Goal: Information Seeking & Learning: Check status

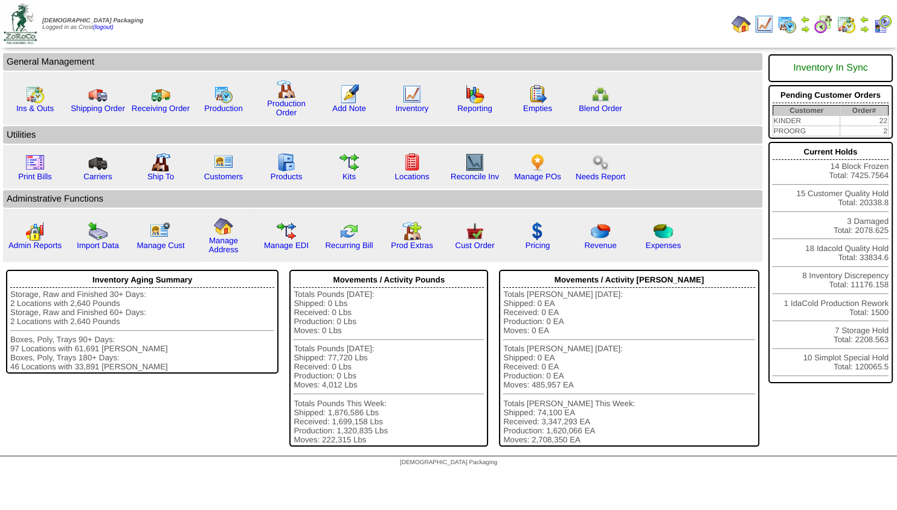
click at [865, 28] on img at bounding box center [864, 29] width 10 height 10
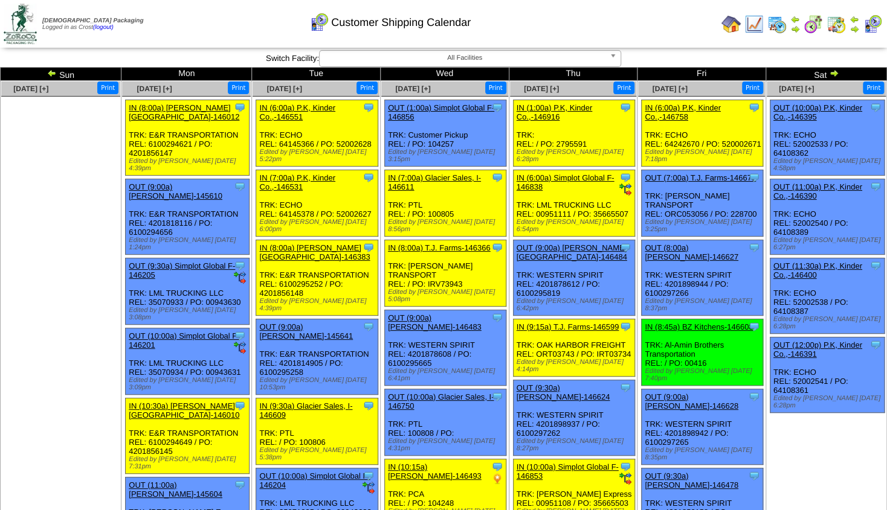
click at [832, 77] on img at bounding box center [834, 73] width 10 height 10
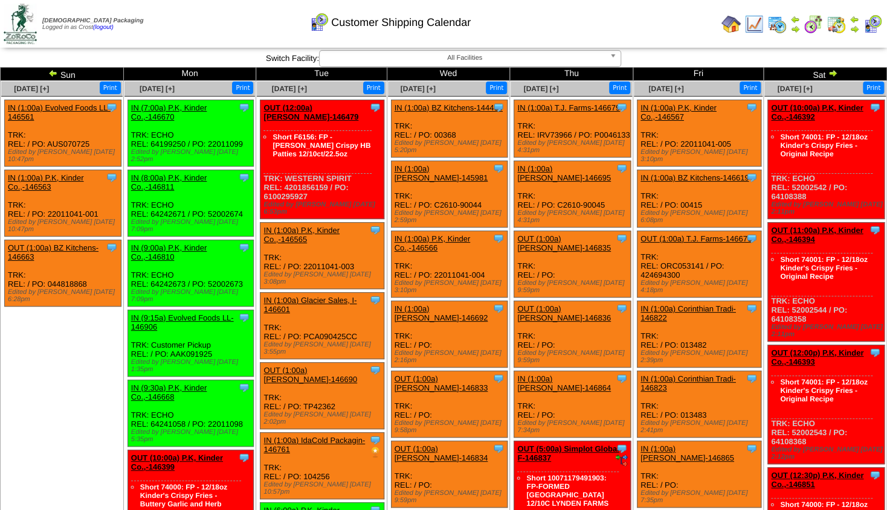
click at [794, 28] on img at bounding box center [795, 29] width 10 height 10
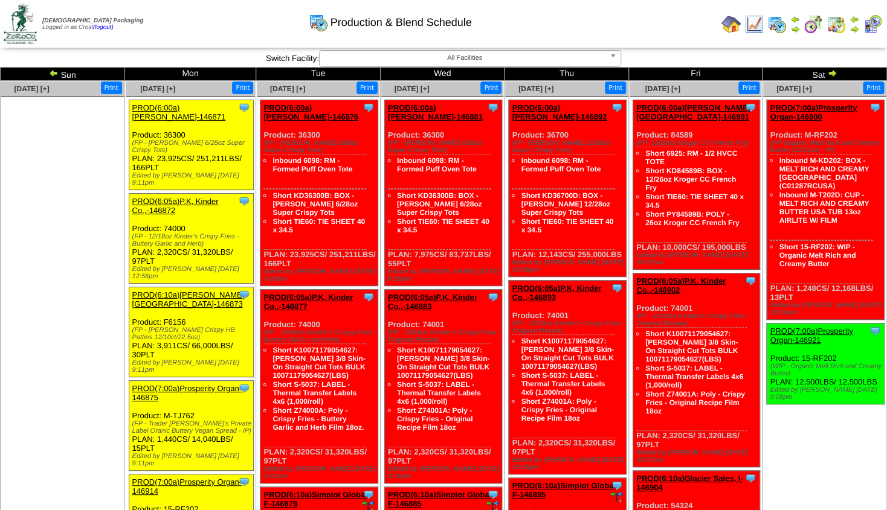
click at [56, 76] on img at bounding box center [54, 73] width 10 height 10
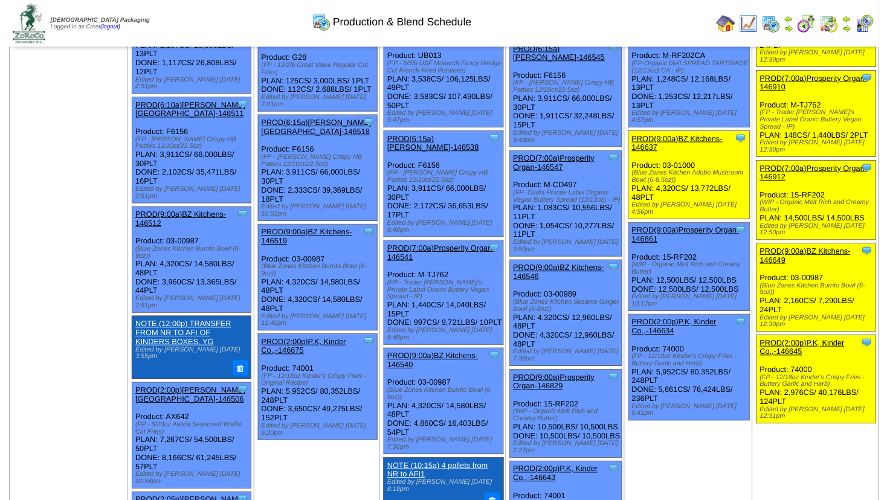
scroll to position [390, 0]
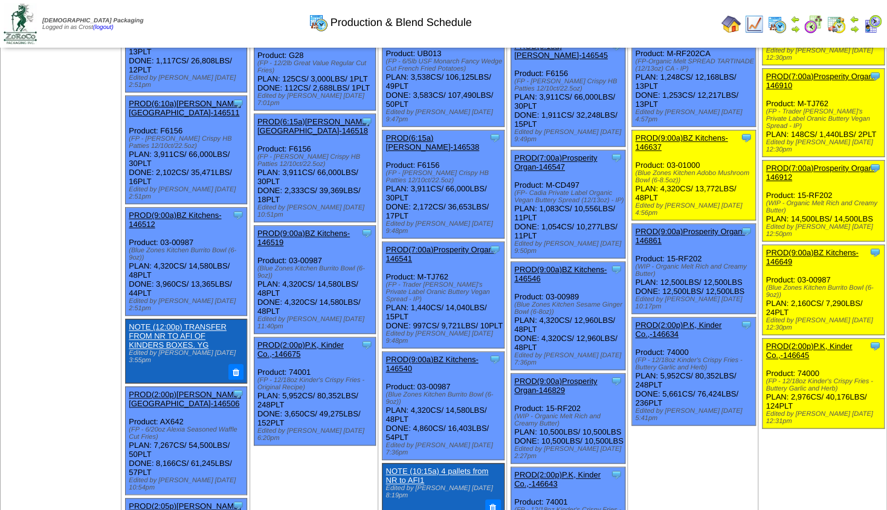
click at [833, 342] on link "PROD(2:00p)P.K, Kinder Co.,-146645" at bounding box center [808, 351] width 86 height 18
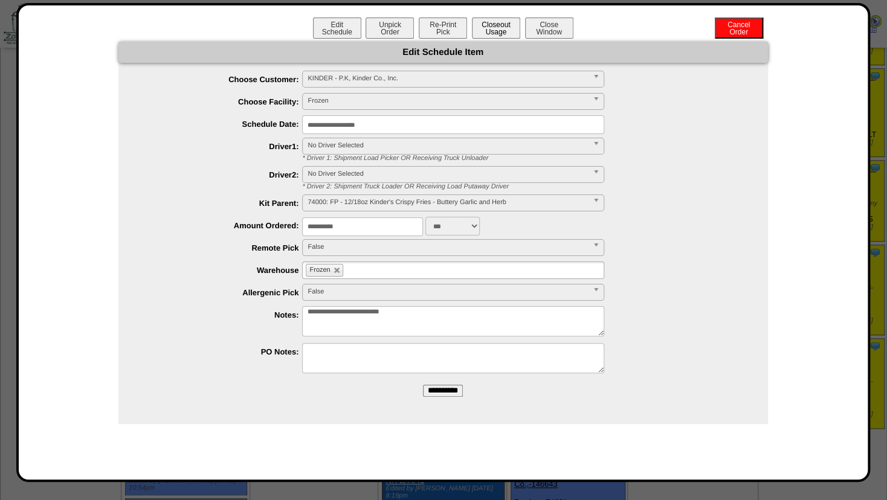
click at [493, 31] on button "Closeout Usage" at bounding box center [496, 28] width 48 height 21
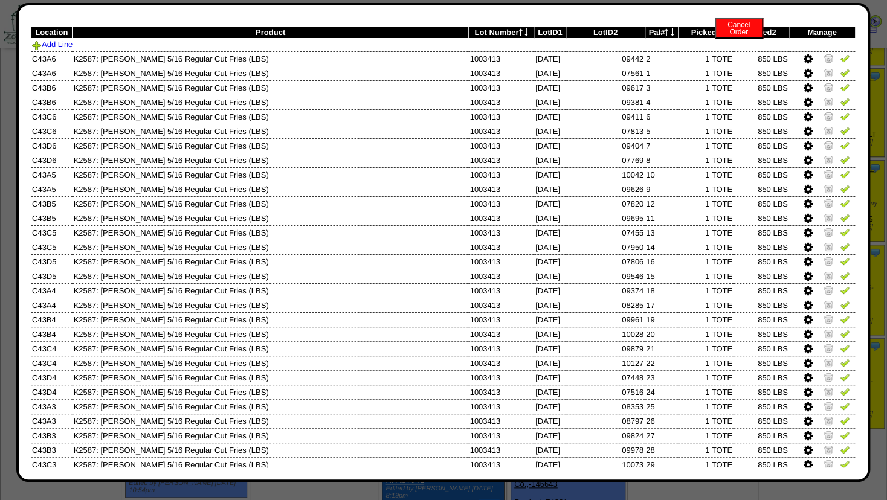
scroll to position [0, 0]
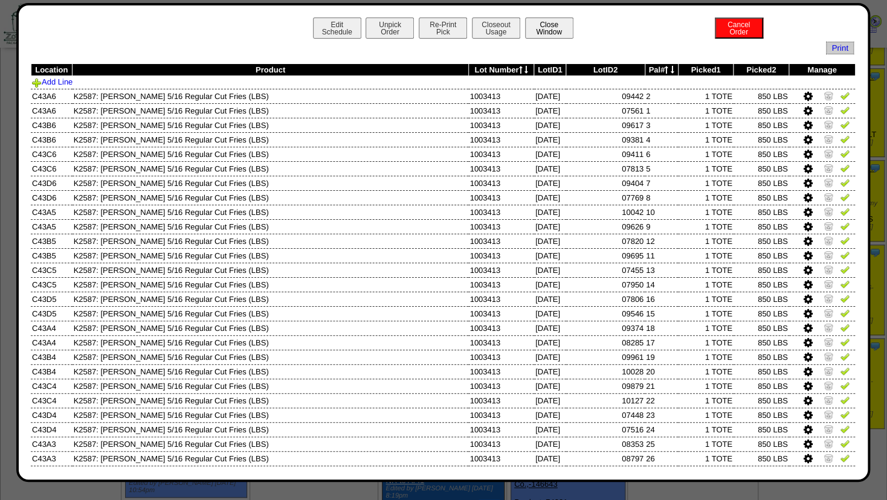
click at [543, 33] on button "Close Window" at bounding box center [549, 28] width 48 height 21
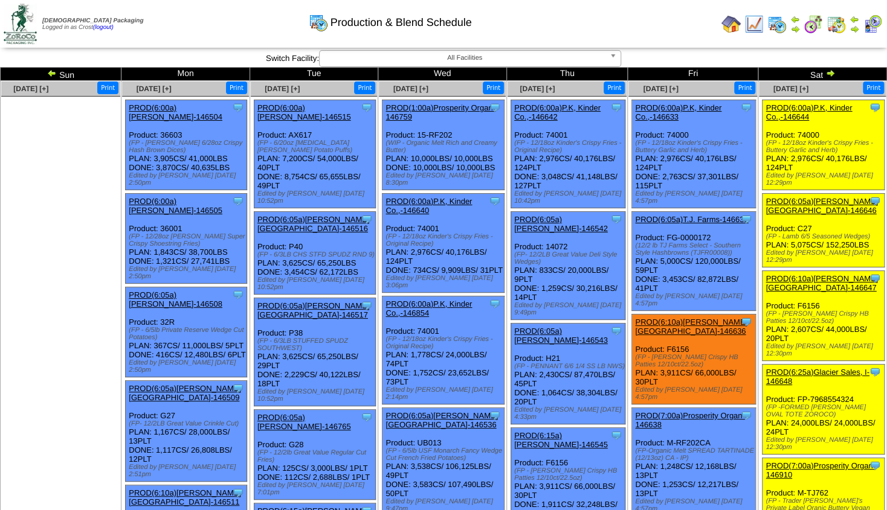
click at [829, 109] on link "PROD(6:00a)P.K, Kinder Co.,-146644" at bounding box center [808, 112] width 86 height 18
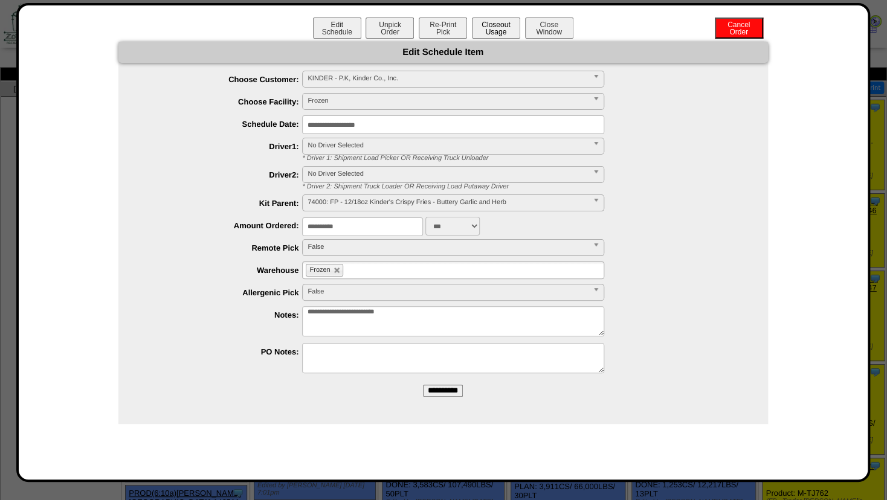
click at [503, 33] on button "Closeout Usage" at bounding box center [496, 28] width 48 height 21
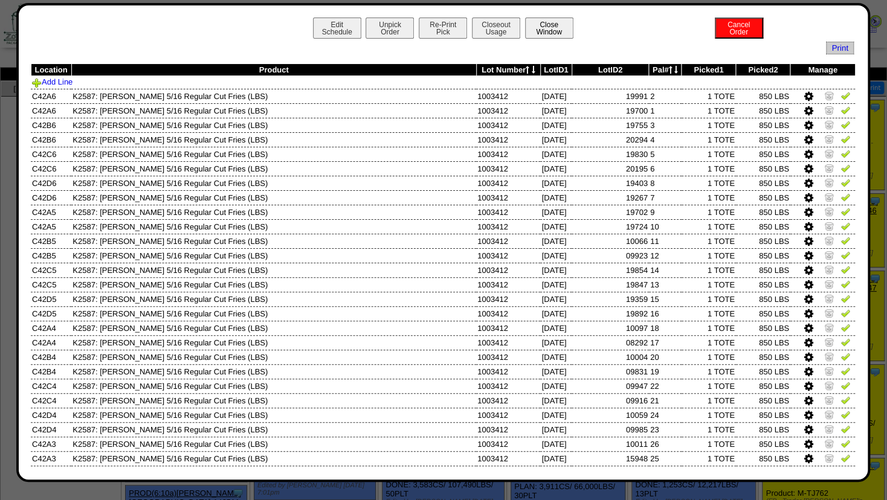
click at [563, 31] on button "Close Window" at bounding box center [549, 28] width 48 height 21
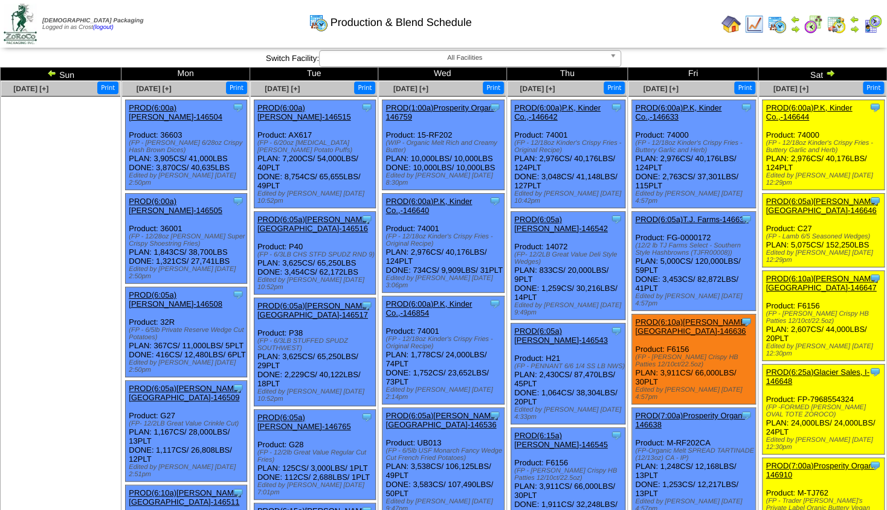
click at [813, 207] on link "PROD(6:05a)[PERSON_NAME][GEOGRAPHIC_DATA]-146646" at bounding box center [821, 206] width 112 height 18
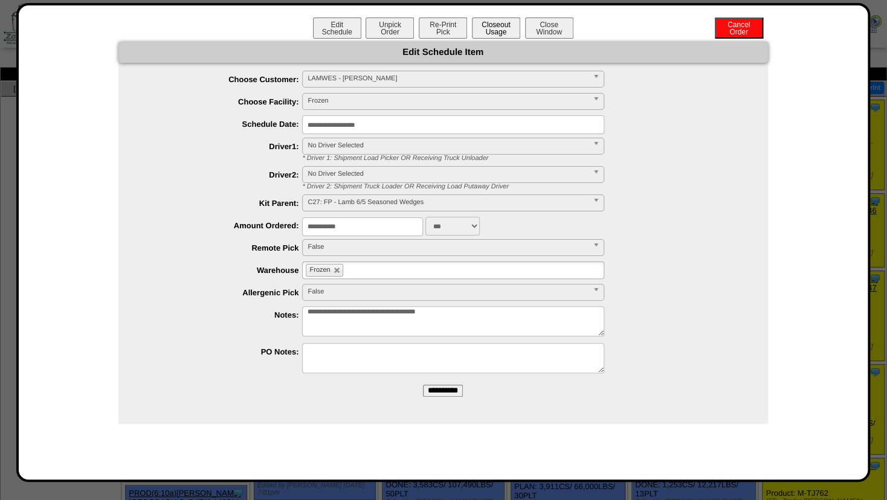
click at [494, 34] on button "Closeout Usage" at bounding box center [496, 28] width 48 height 21
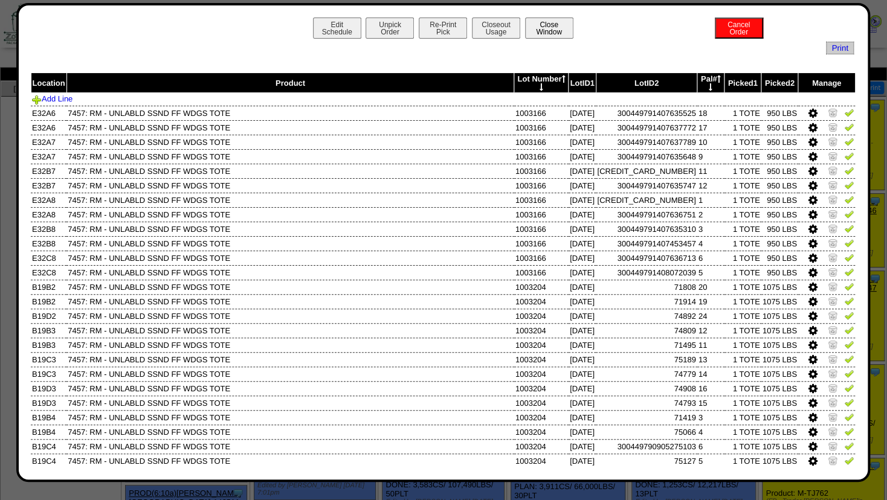
click at [546, 34] on button "Close Window" at bounding box center [549, 28] width 48 height 21
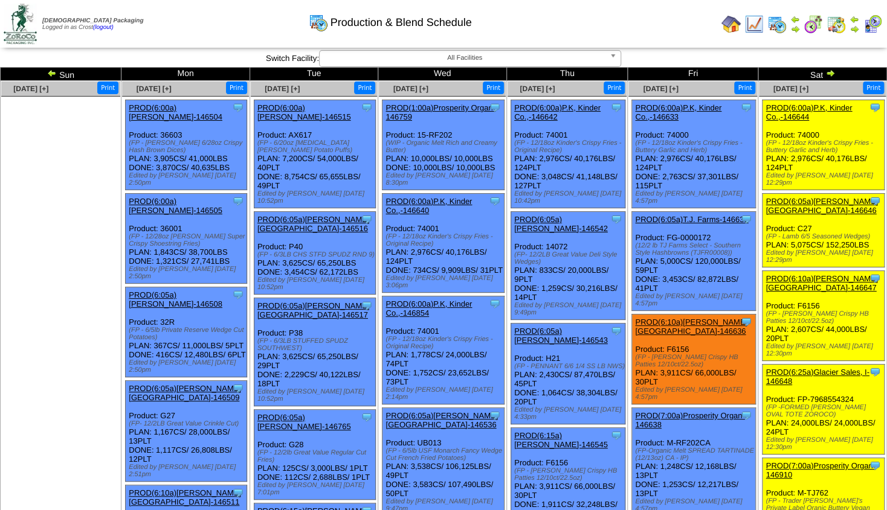
click at [809, 274] on div "PROD(6:10a)[PERSON_NAME][GEOGRAPHIC_DATA]-146647" at bounding box center [821, 283] width 113 height 18
click at [812, 274] on link "PROD(6:10a)[PERSON_NAME][GEOGRAPHIC_DATA]-146647" at bounding box center [821, 283] width 112 height 18
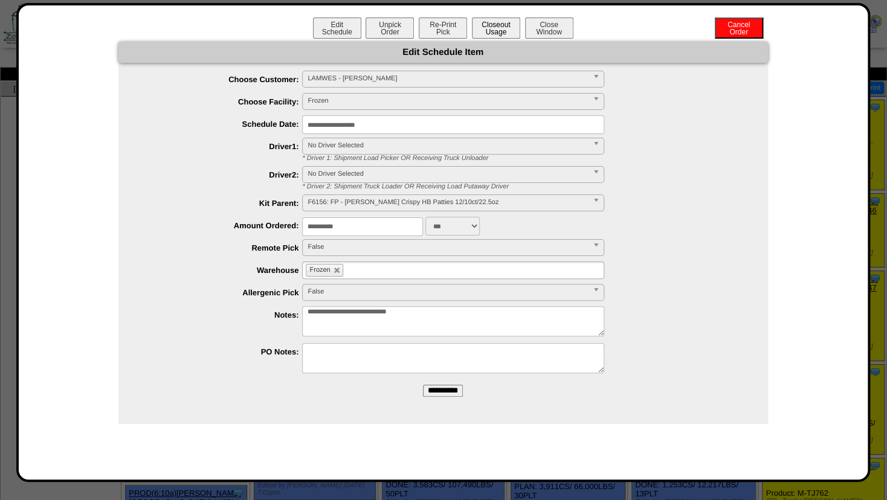
click at [496, 33] on button "Closeout Usage" at bounding box center [496, 28] width 48 height 21
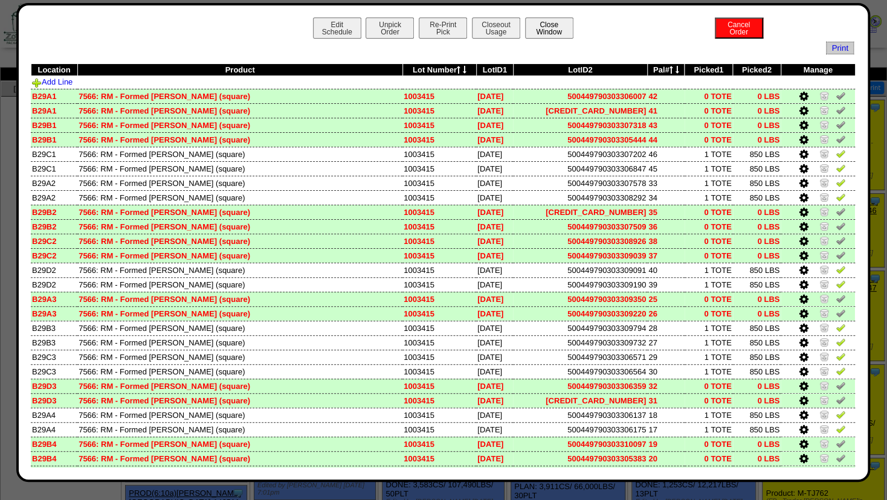
click at [551, 26] on button "Close Window" at bounding box center [549, 28] width 48 height 21
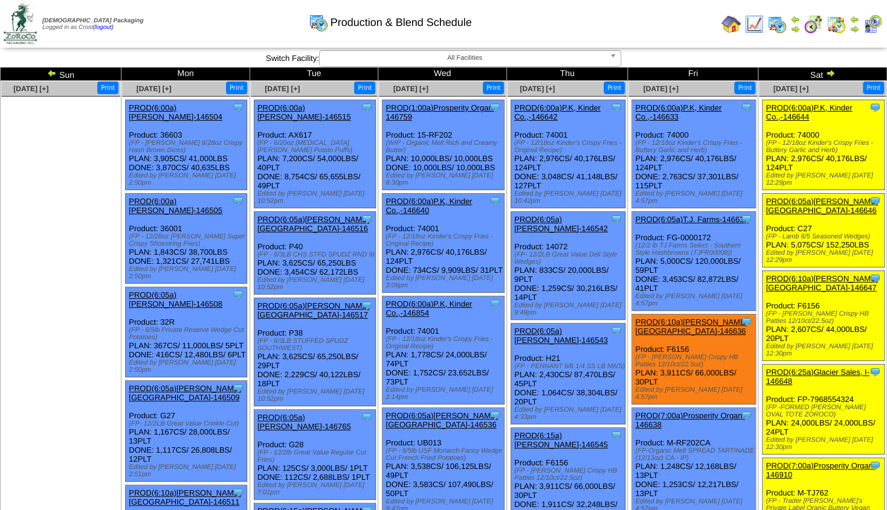
click at [833, 368] on link "PROD(6:25a)Glacier Sales, I-146648" at bounding box center [816, 377] width 103 height 18
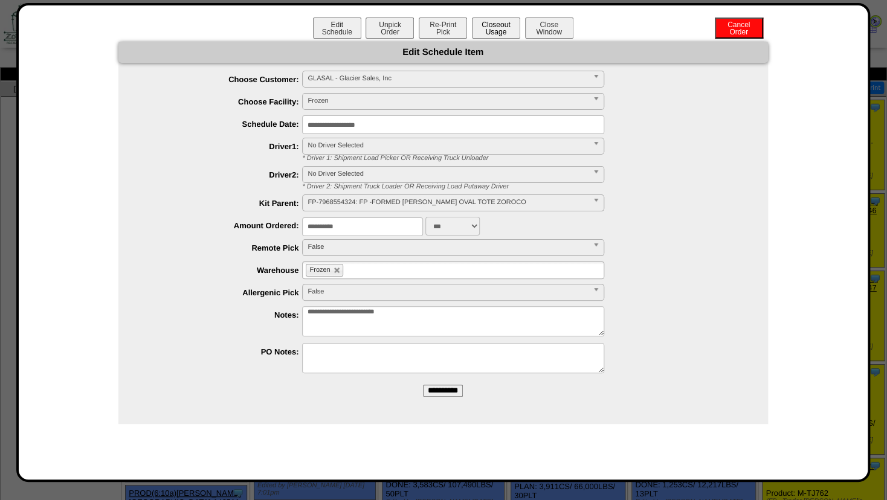
click at [494, 34] on button "Closeout Usage" at bounding box center [496, 28] width 48 height 21
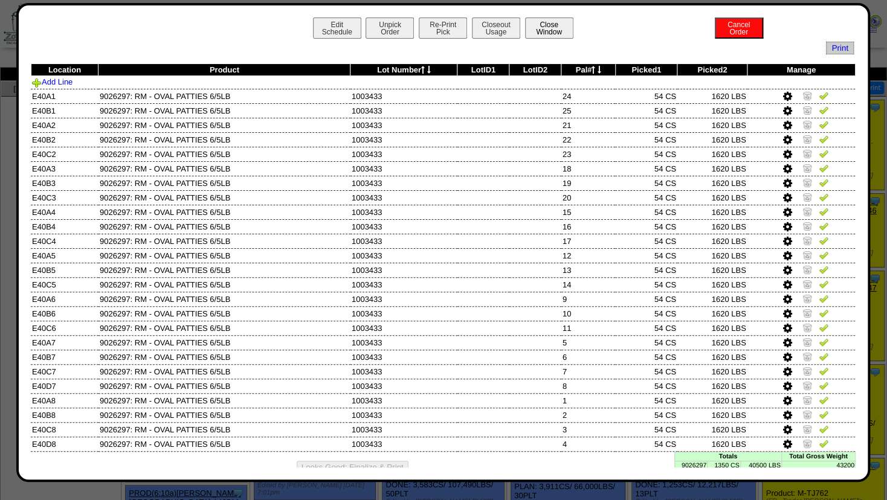
click at [540, 26] on button "Close Window" at bounding box center [549, 28] width 48 height 21
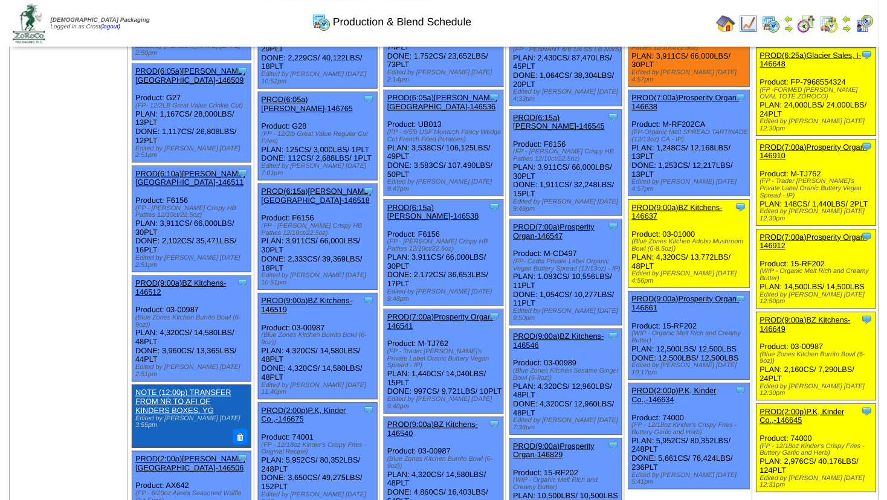
scroll to position [320, 0]
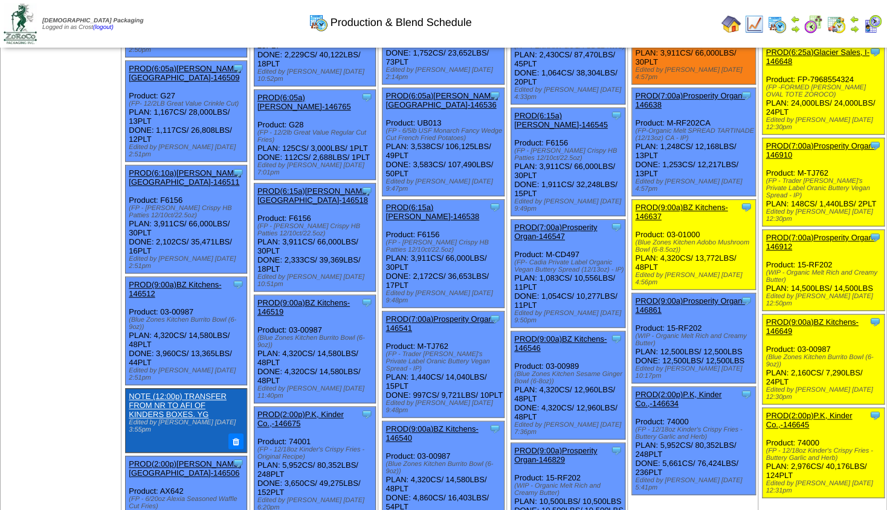
click at [827, 141] on link "PROD(7:00a)Prosperity Organ-146910" at bounding box center [819, 150] width 109 height 18
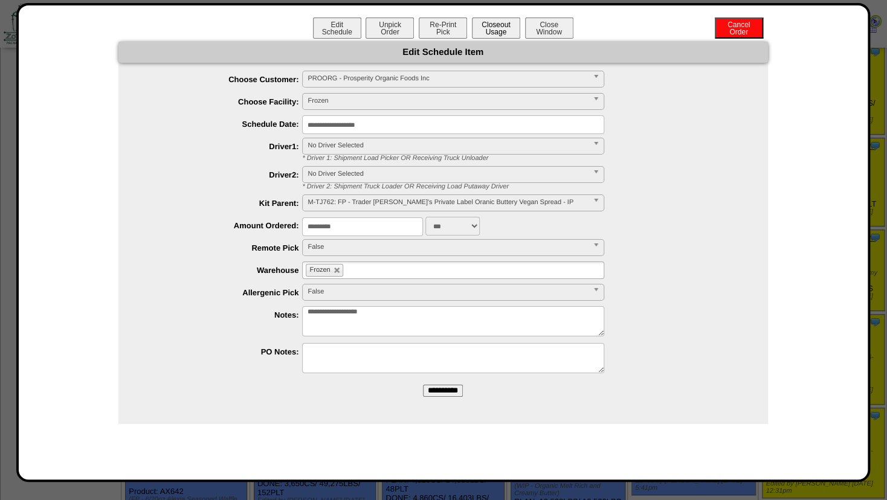
click at [499, 31] on button "Closeout Usage" at bounding box center [496, 28] width 48 height 21
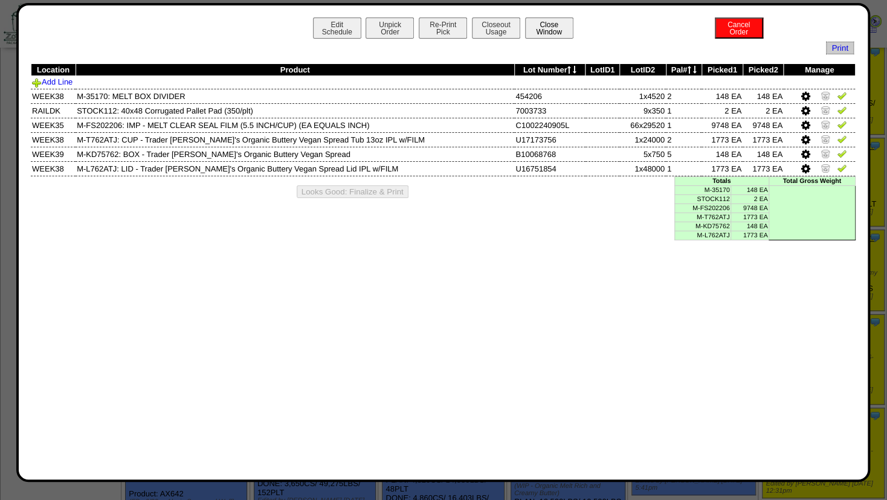
click at [550, 24] on button "Close Window" at bounding box center [549, 28] width 48 height 21
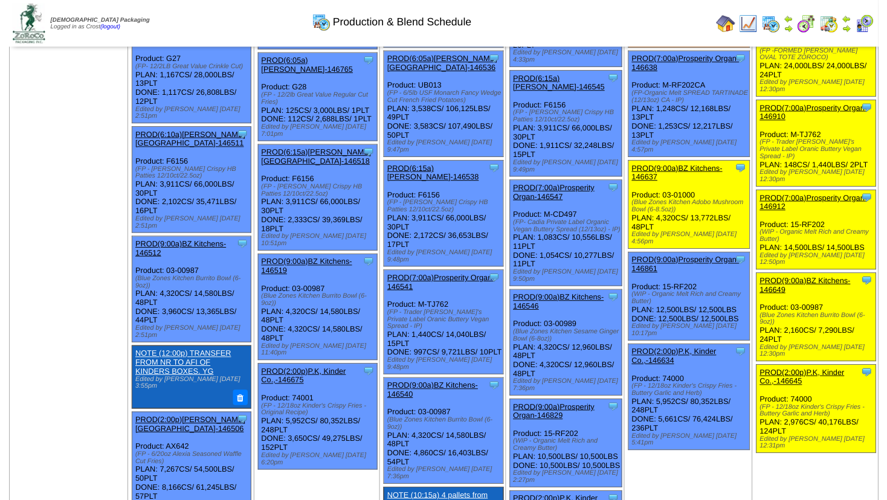
scroll to position [366, 0]
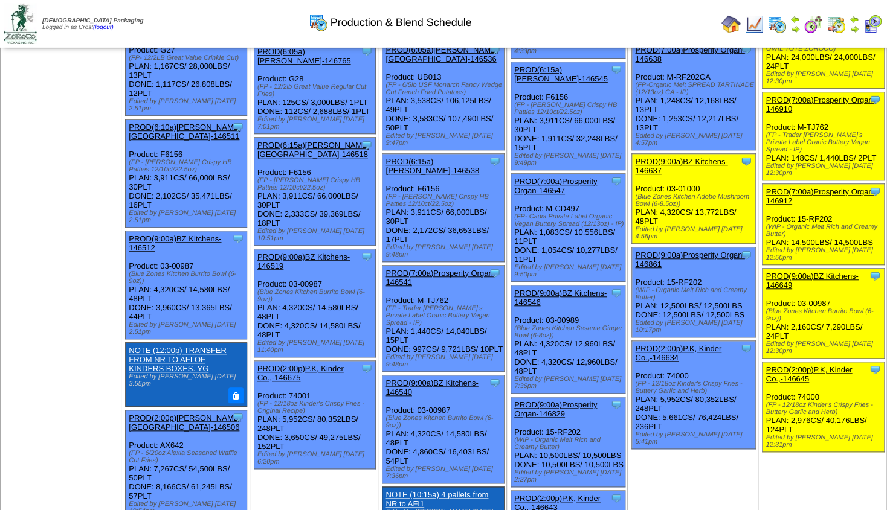
click at [817, 187] on link "PROD(7:00a)Prosperity Organ-146912" at bounding box center [819, 196] width 109 height 18
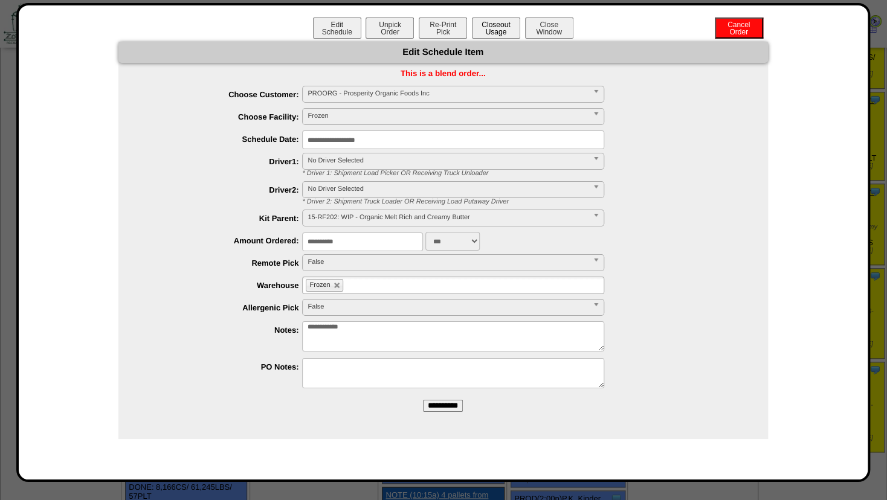
click at [495, 34] on button "Closeout Usage" at bounding box center [496, 28] width 48 height 21
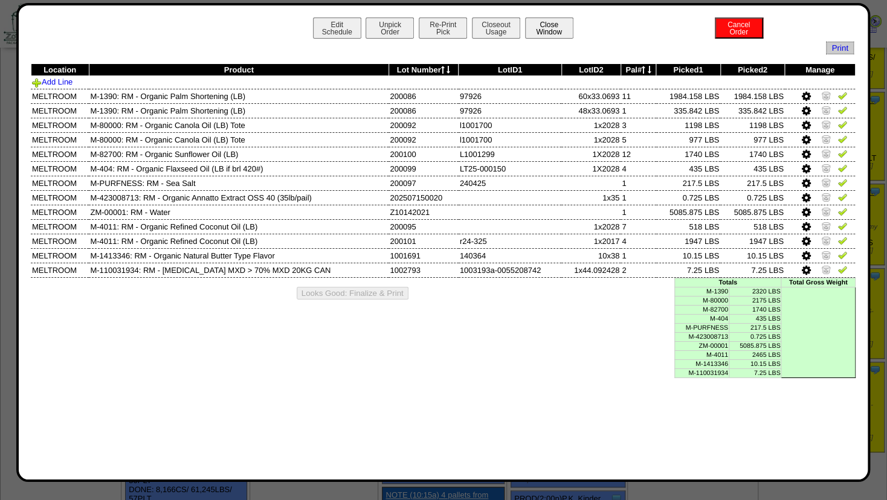
click at [553, 30] on button "Close Window" at bounding box center [549, 28] width 48 height 21
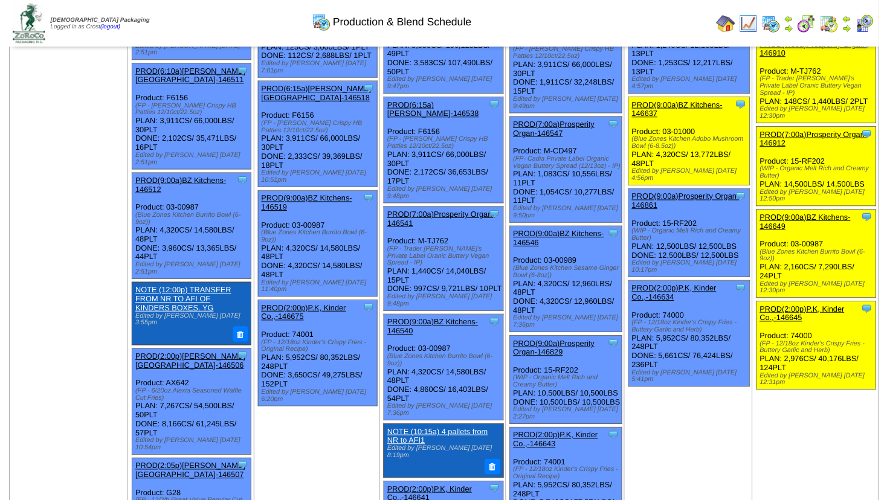
scroll to position [419, 0]
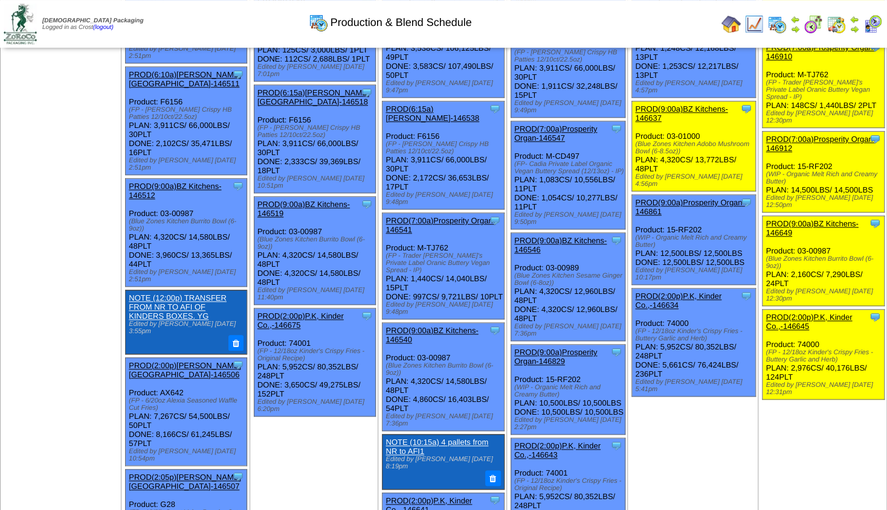
click at [803, 219] on link "PROD(9:00a)BZ Kitchens-146649" at bounding box center [811, 228] width 92 height 18
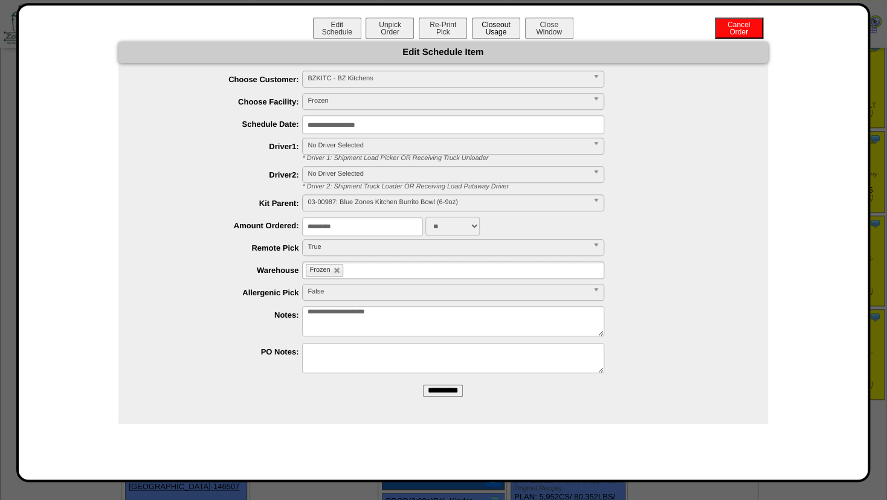
click at [496, 30] on button "Closeout Usage" at bounding box center [496, 28] width 48 height 21
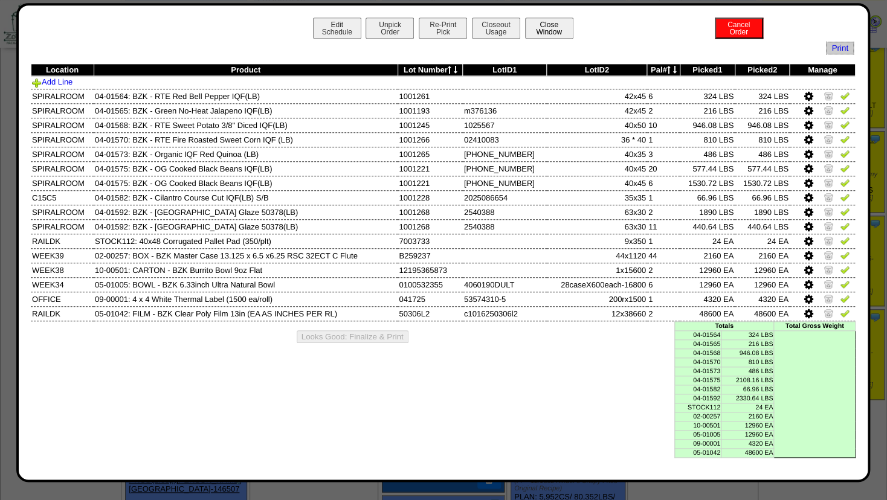
click at [551, 30] on button "Close Window" at bounding box center [549, 28] width 48 height 21
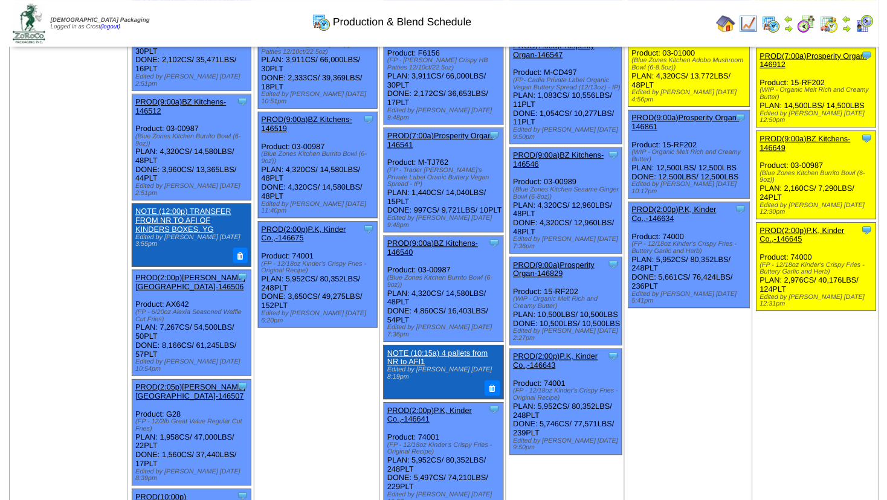
scroll to position [498, 0]
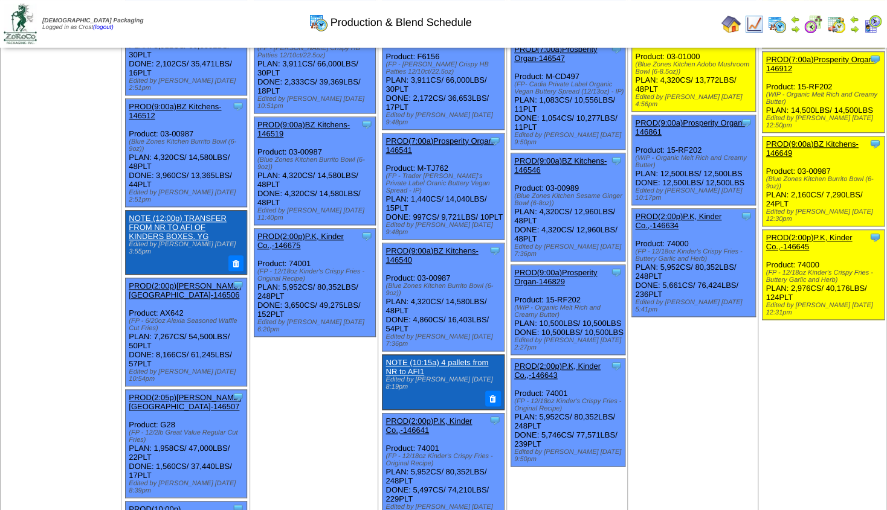
click at [824, 233] on link "PROD(2:00p)P.K, Kinder Co.,-146645" at bounding box center [808, 242] width 86 height 18
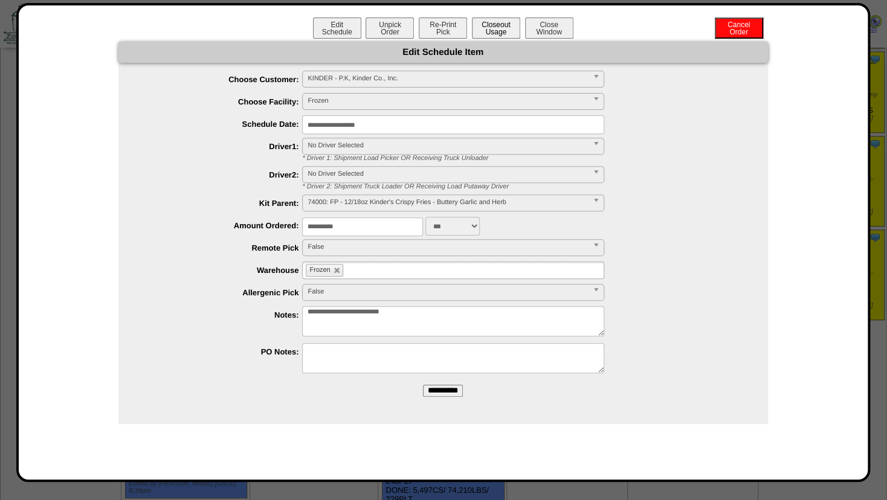
click at [498, 30] on button "Closeout Usage" at bounding box center [496, 28] width 48 height 21
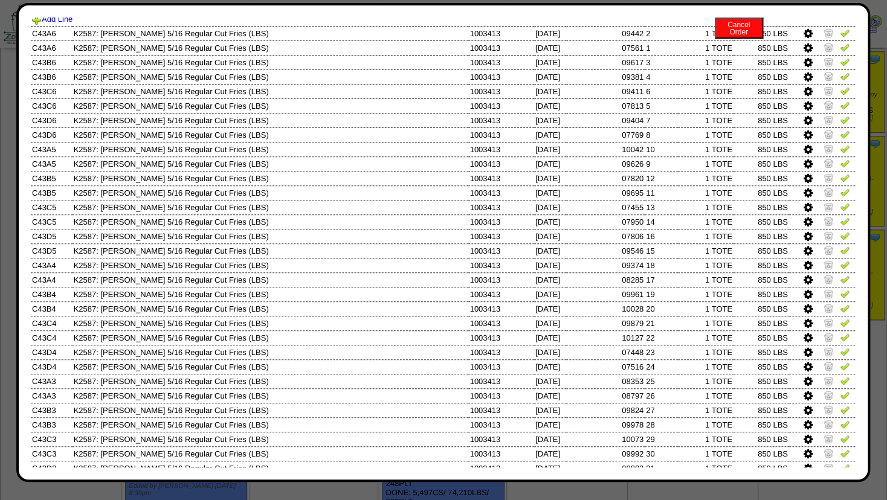
scroll to position [0, 0]
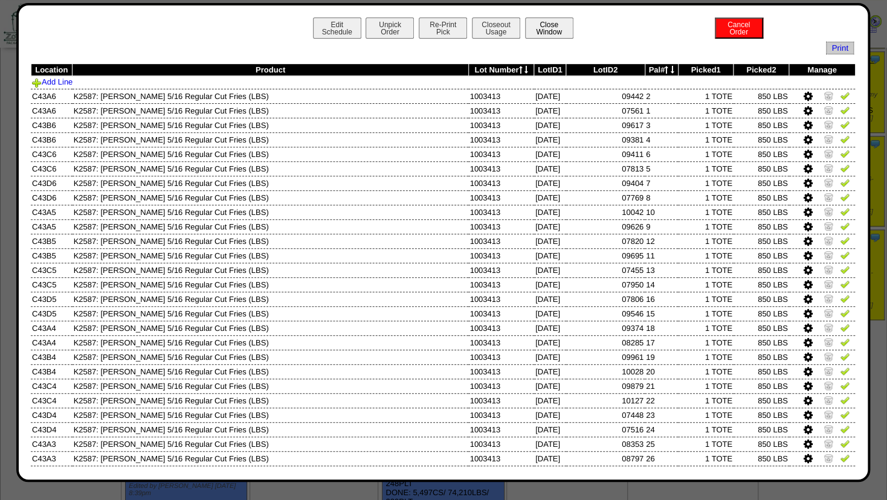
click at [544, 30] on button "Close Window" at bounding box center [549, 28] width 48 height 21
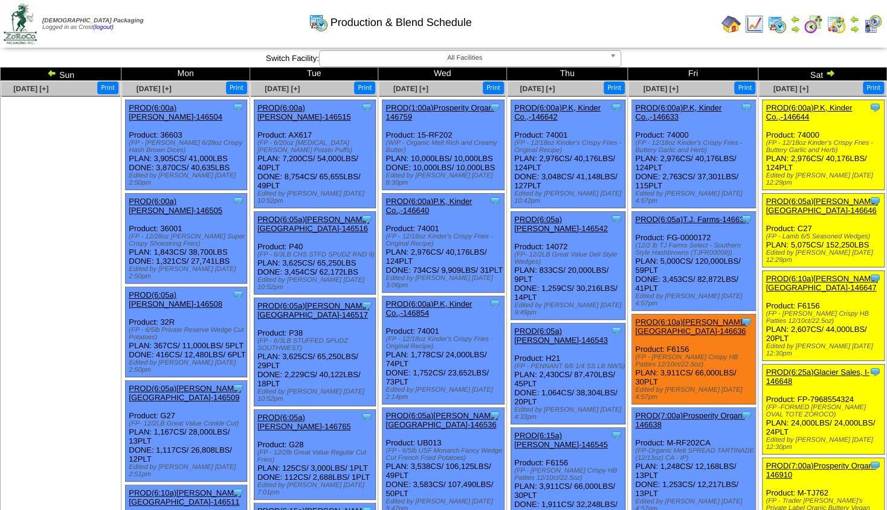
click at [830, 74] on img at bounding box center [830, 73] width 10 height 10
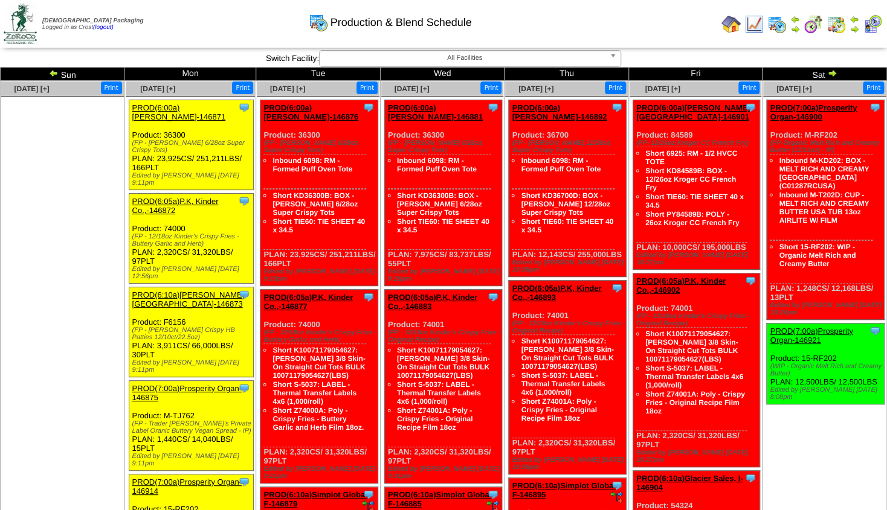
click at [187, 114] on link "PROD(6:00a)[PERSON_NAME]-146871" at bounding box center [179, 112] width 94 height 18
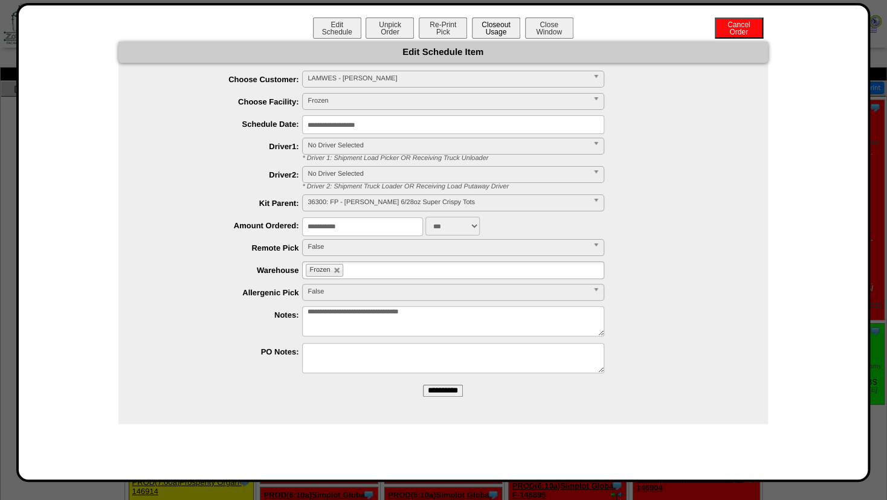
click at [495, 24] on button "Closeout Usage" at bounding box center [496, 28] width 48 height 21
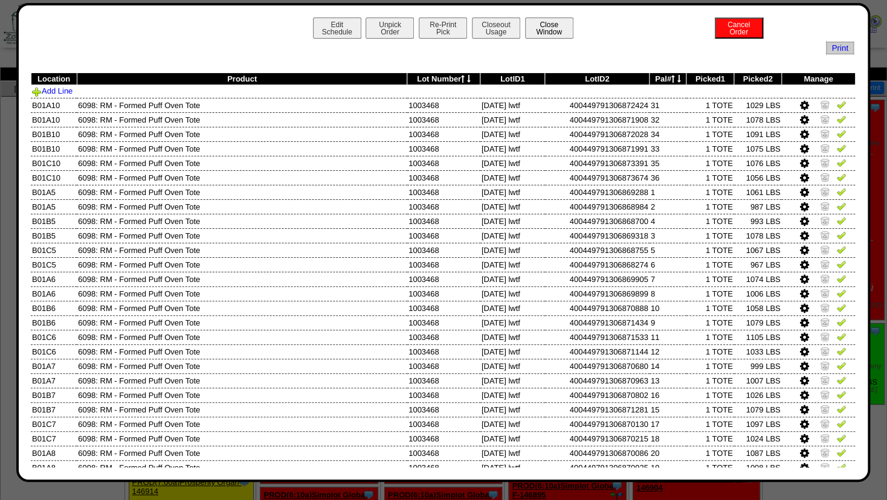
click at [543, 31] on button "Close Window" at bounding box center [549, 28] width 48 height 21
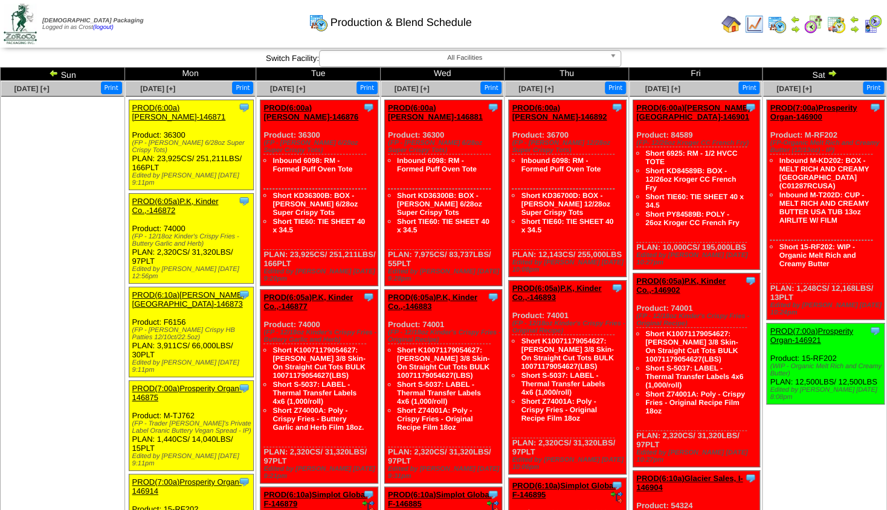
click at [203, 198] on link "PROD(6:05a)P.K, Kinder Co.,-146872" at bounding box center [175, 206] width 86 height 18
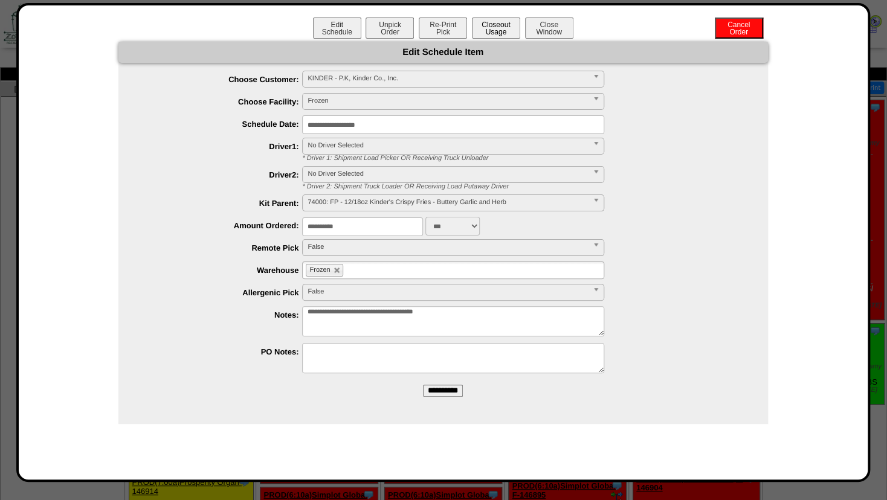
click at [492, 33] on button "Closeout Usage" at bounding box center [496, 28] width 48 height 21
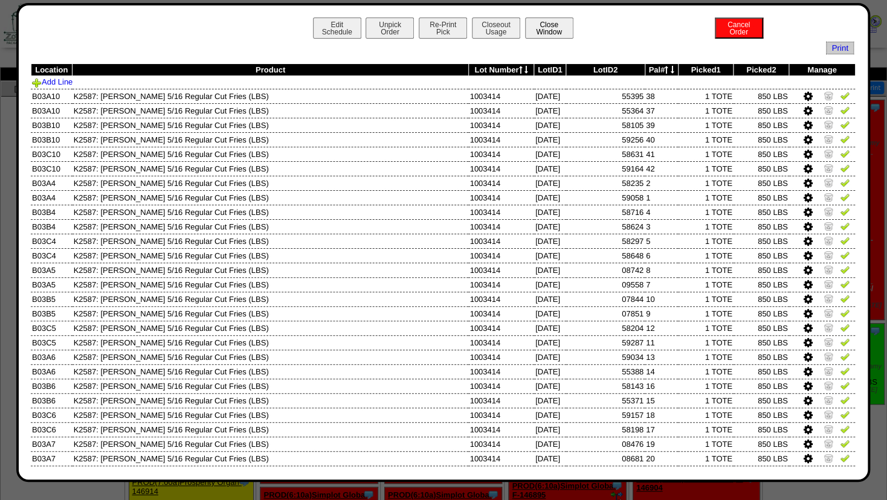
click at [544, 33] on button "Close Window" at bounding box center [549, 28] width 48 height 21
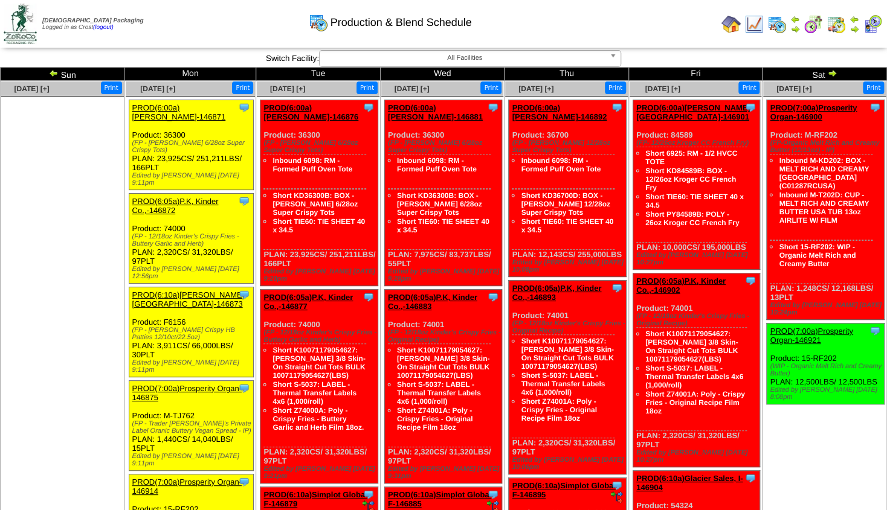
click at [179, 293] on link "PROD(6:10a)[PERSON_NAME][GEOGRAPHIC_DATA]-146873" at bounding box center [188, 300] width 112 height 18
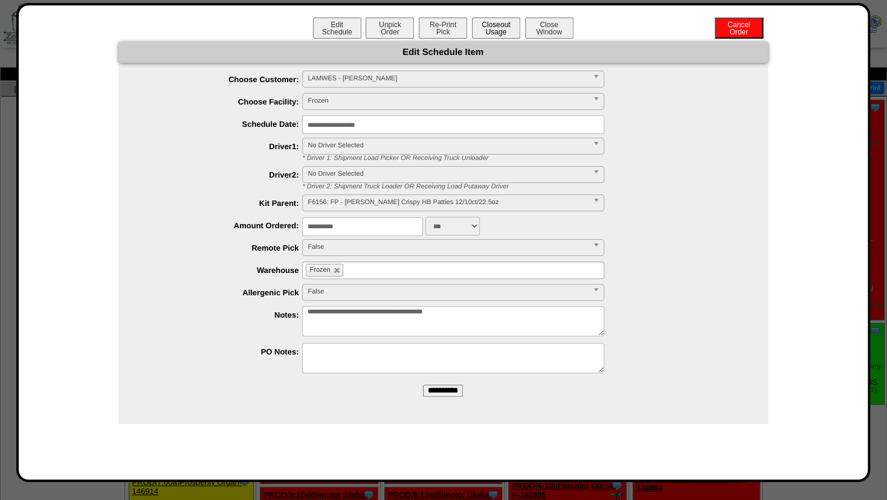
click at [499, 31] on button "Closeout Usage" at bounding box center [496, 28] width 48 height 21
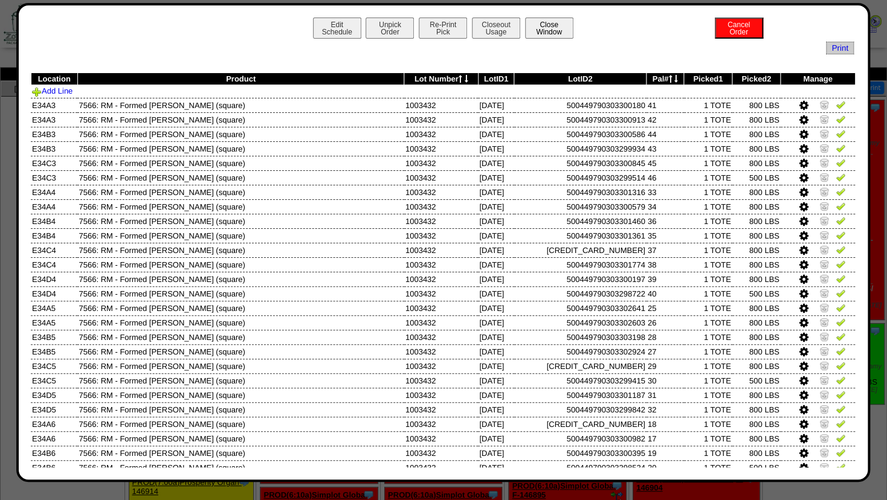
click at [553, 30] on button "Close Window" at bounding box center [549, 28] width 48 height 21
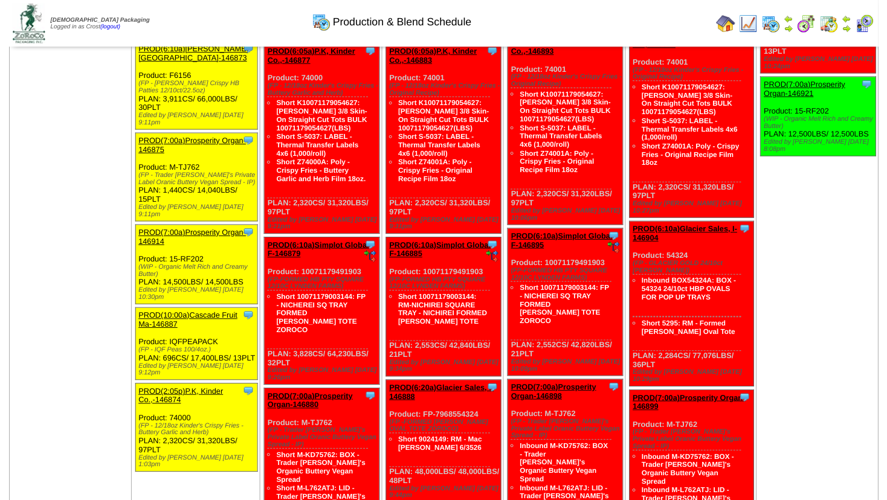
scroll to position [246, 0]
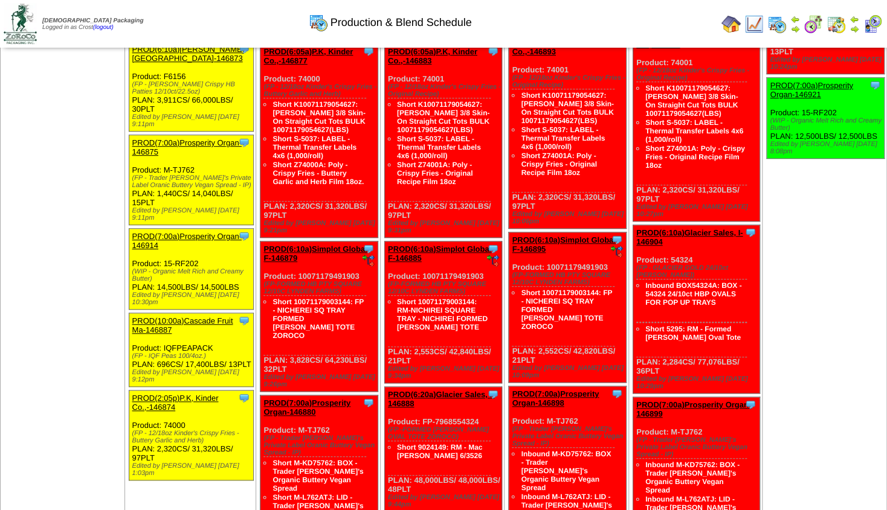
click at [199, 138] on link "PROD(7:00a)Prosperity Organ-146875" at bounding box center [186, 147] width 109 height 18
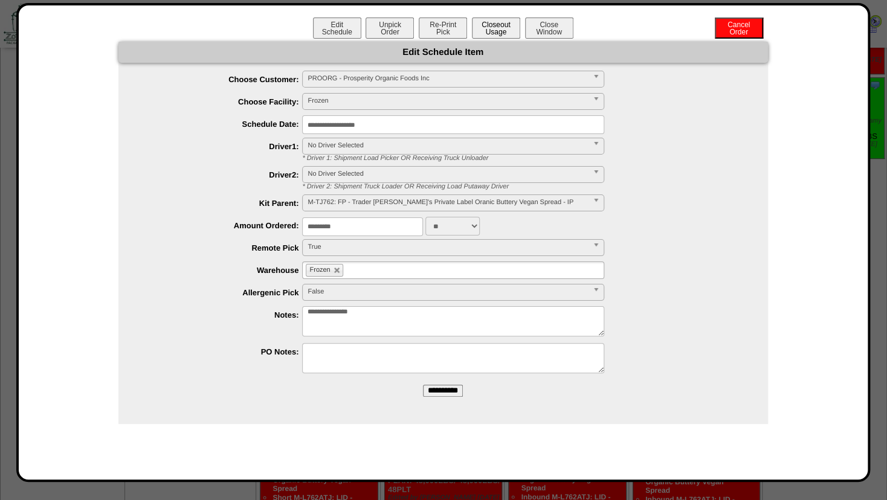
click at [502, 28] on button "Closeout Usage" at bounding box center [496, 28] width 48 height 21
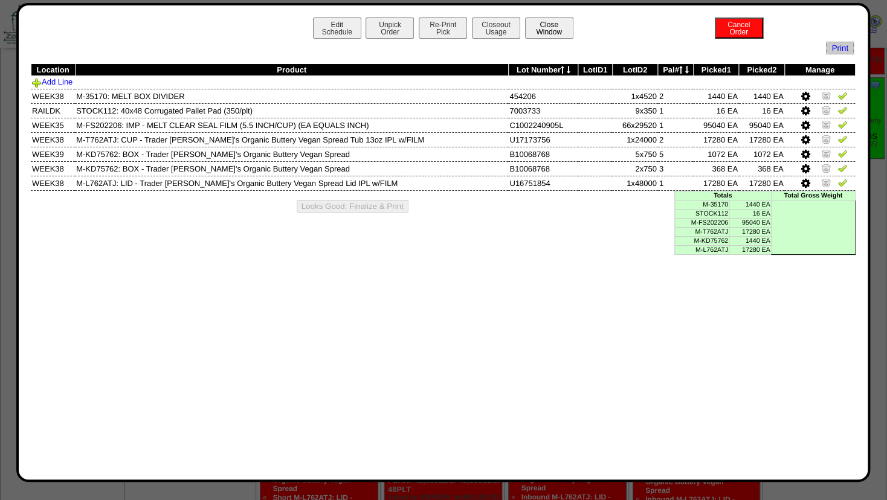
click at [554, 23] on button "Close Window" at bounding box center [549, 28] width 48 height 21
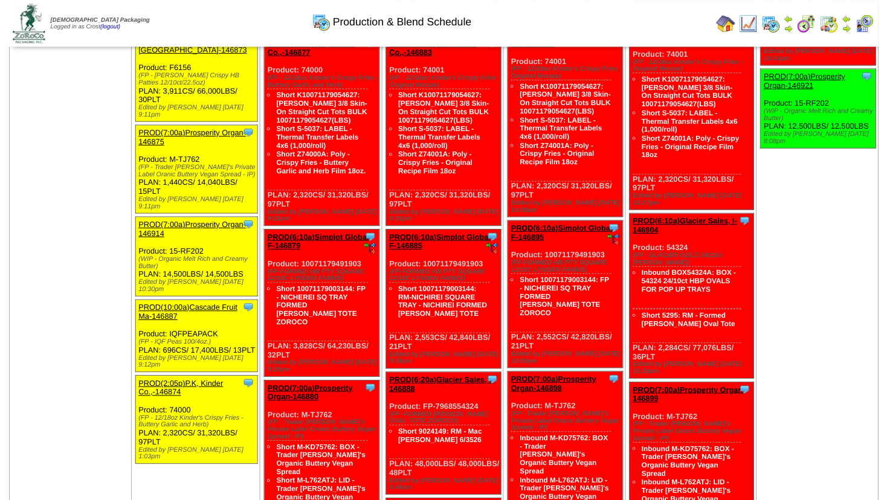
scroll to position [249, 0]
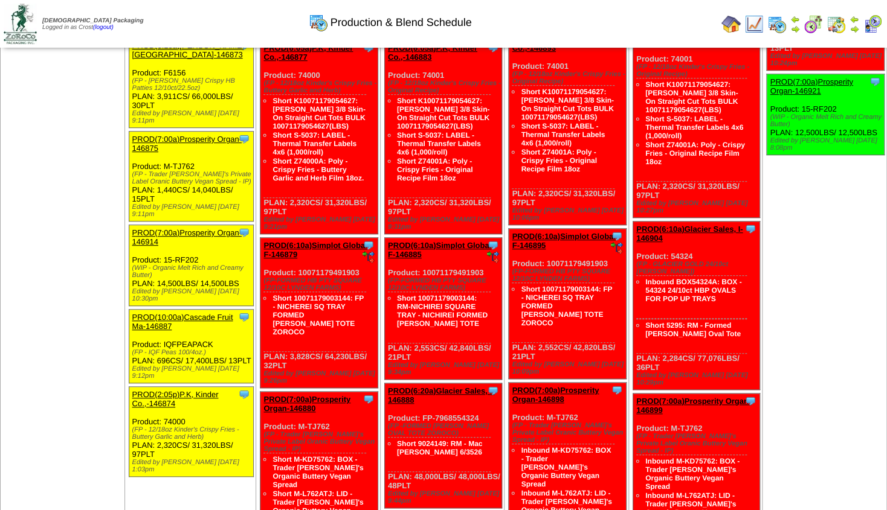
click at [189, 228] on link "PROD(7:00a)Prosperity Organ-146914" at bounding box center [186, 237] width 109 height 18
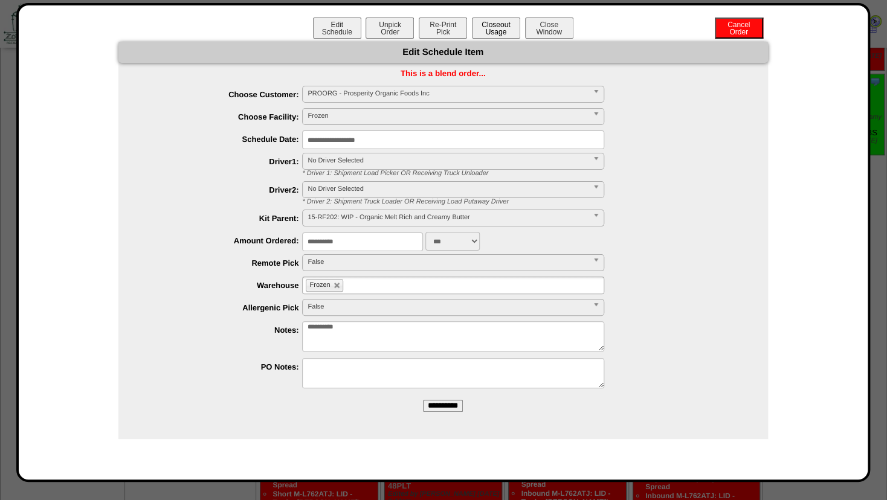
click at [494, 19] on button "Closeout Usage" at bounding box center [496, 28] width 48 height 21
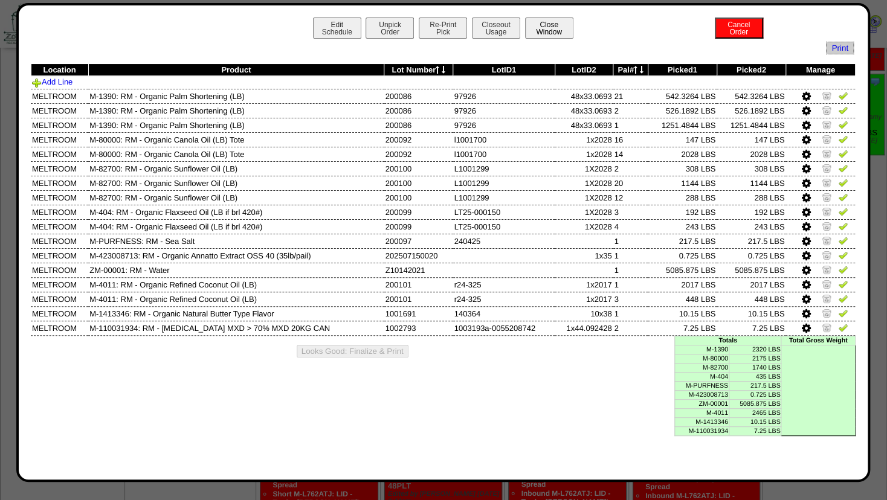
click at [554, 27] on button "Close Window" at bounding box center [549, 28] width 48 height 21
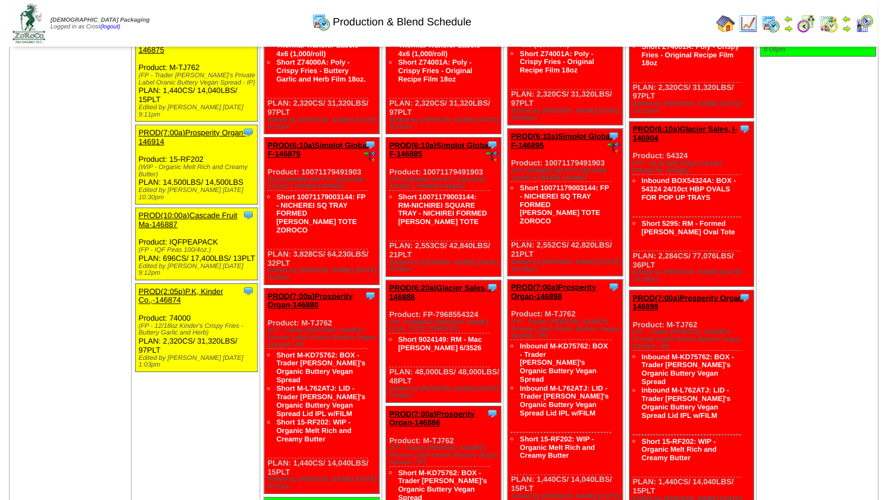
scroll to position [344, 0]
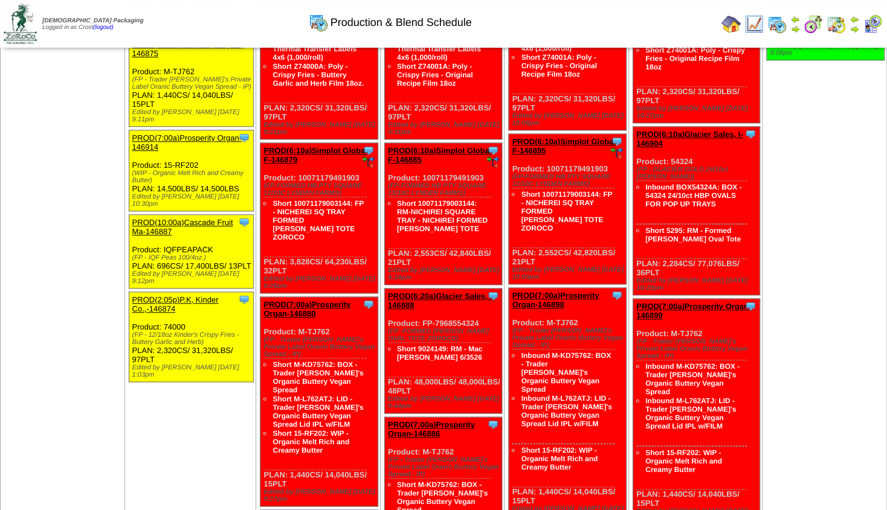
click at [209, 218] on link "PROD(10:00a)Cascade Fruit Ma-146887" at bounding box center [182, 227] width 101 height 18
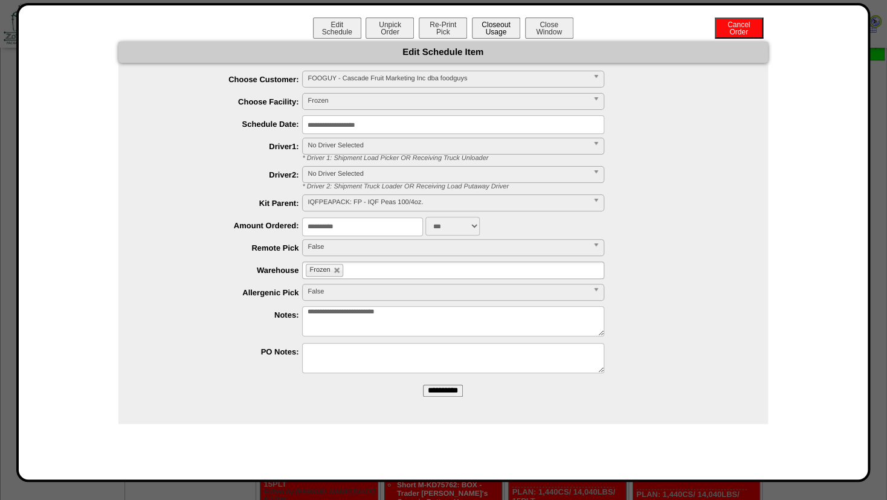
click at [505, 22] on button "Closeout Usage" at bounding box center [496, 28] width 48 height 21
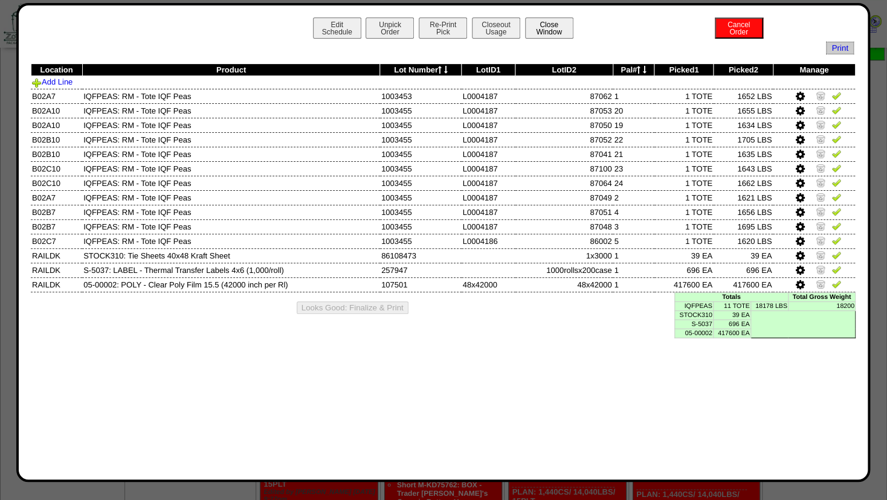
click at [558, 30] on button "Close Window" at bounding box center [549, 28] width 48 height 21
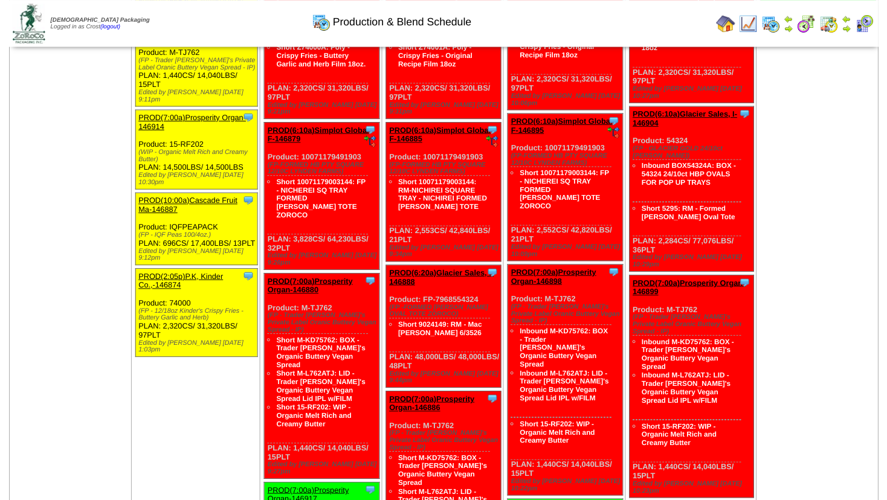
scroll to position [363, 0]
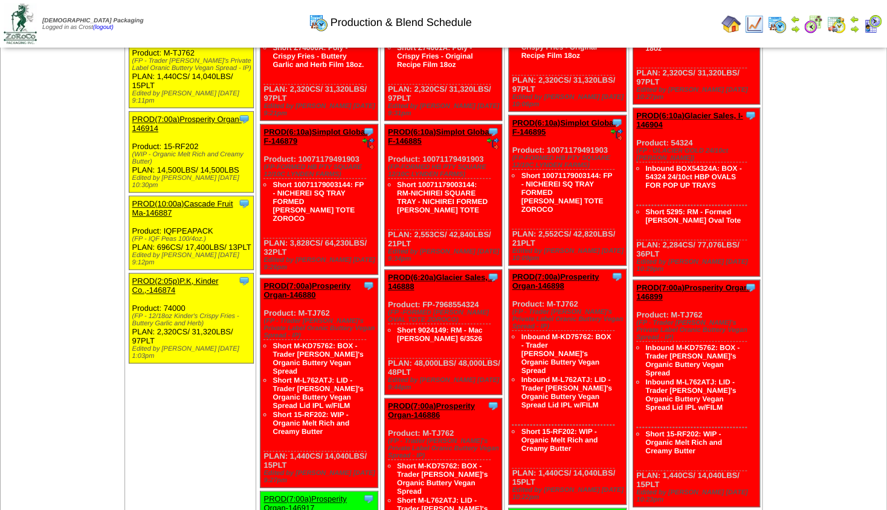
click at [193, 277] on link "PROD(2:05p)P.K, Kinder Co.,-146874" at bounding box center [175, 286] width 86 height 18
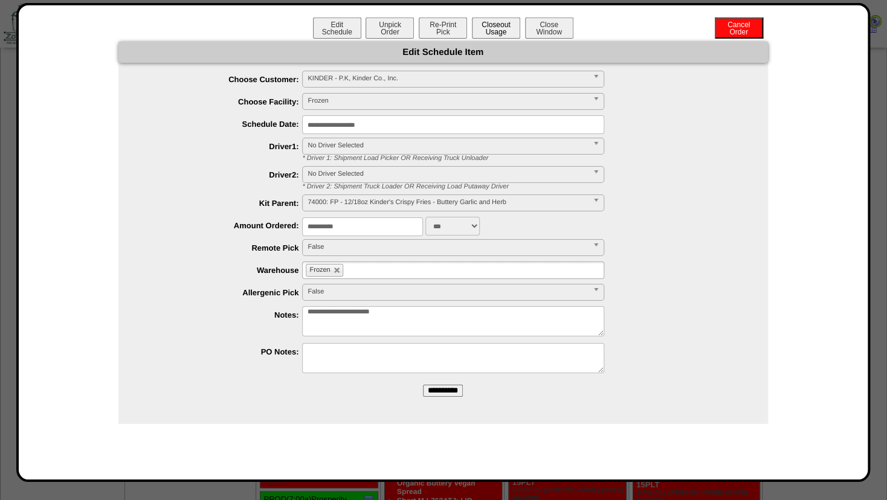
click at [495, 30] on button "Closeout Usage" at bounding box center [496, 28] width 48 height 21
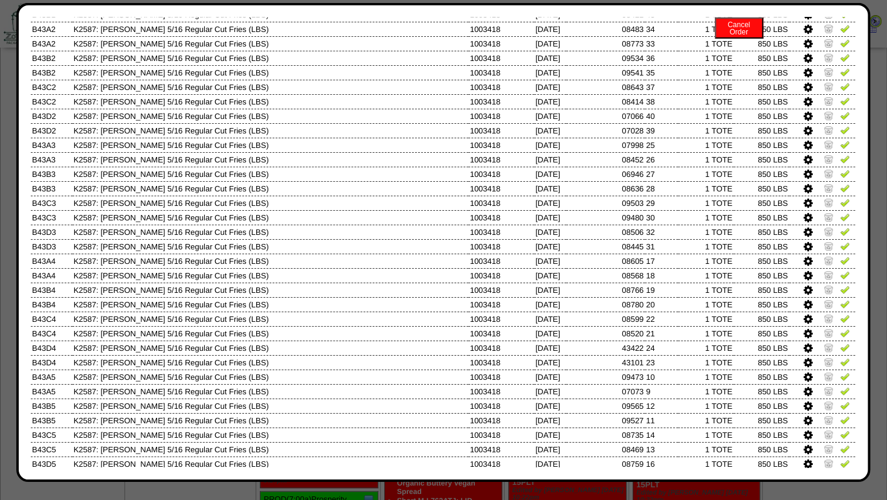
scroll to position [0, 0]
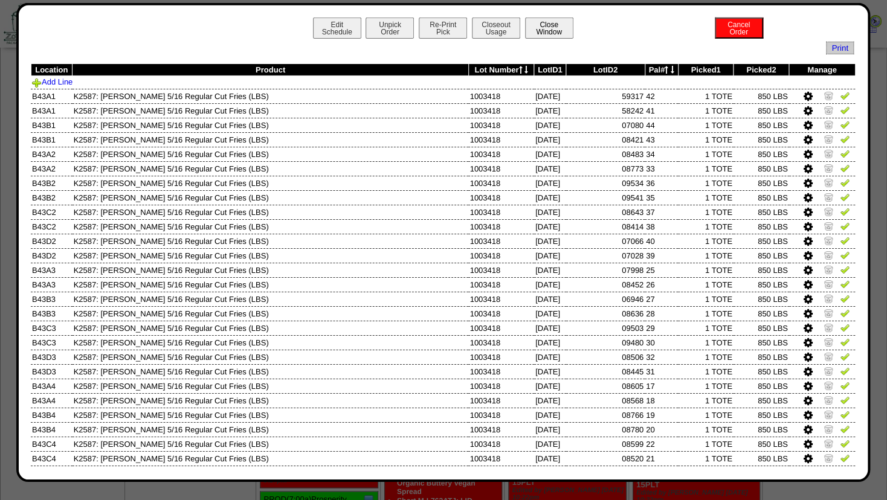
click at [559, 22] on button "Close Window" at bounding box center [549, 28] width 48 height 21
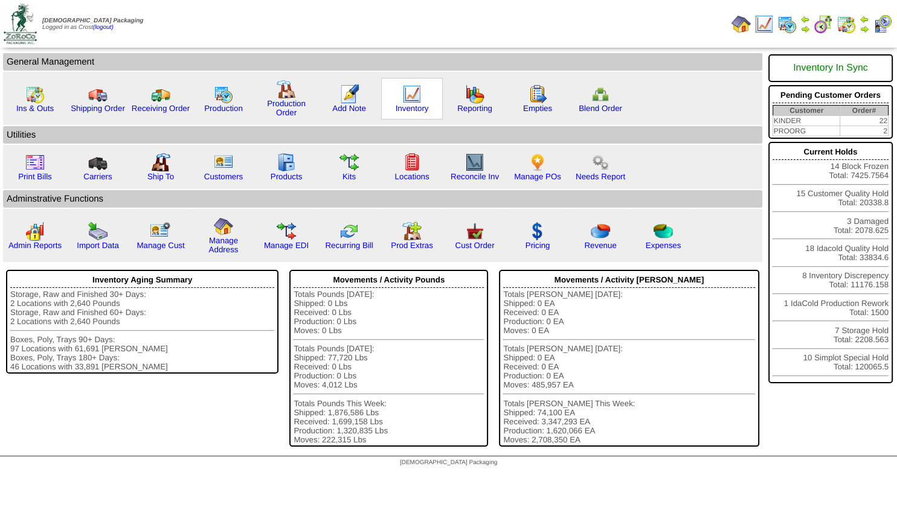
click at [411, 91] on img at bounding box center [411, 94] width 19 height 19
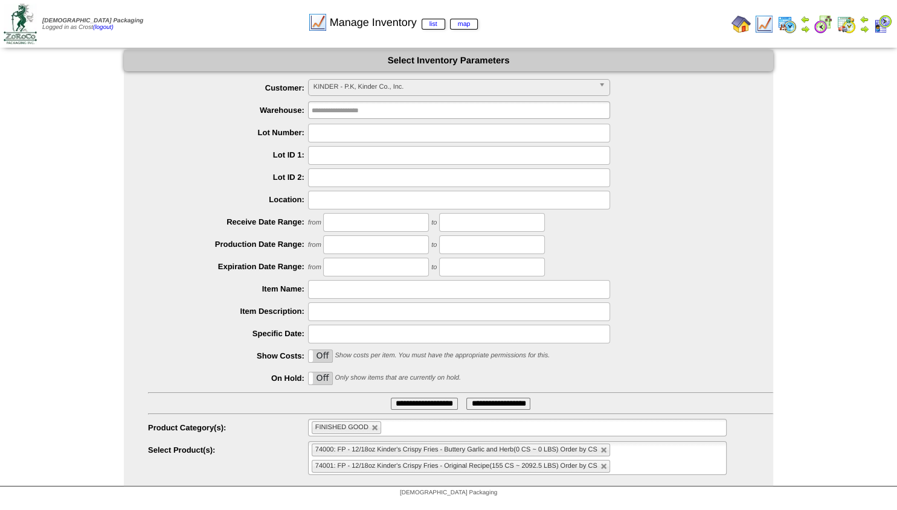
click at [360, 90] on span "KINDER - P.K, Kinder Co., Inc." at bounding box center [453, 87] width 280 height 14
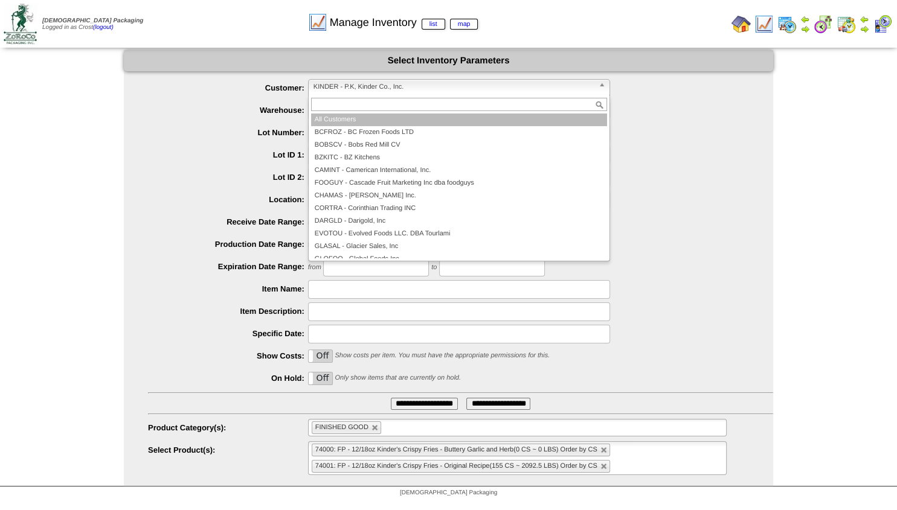
click at [364, 123] on li "All Customers" at bounding box center [459, 120] width 296 height 13
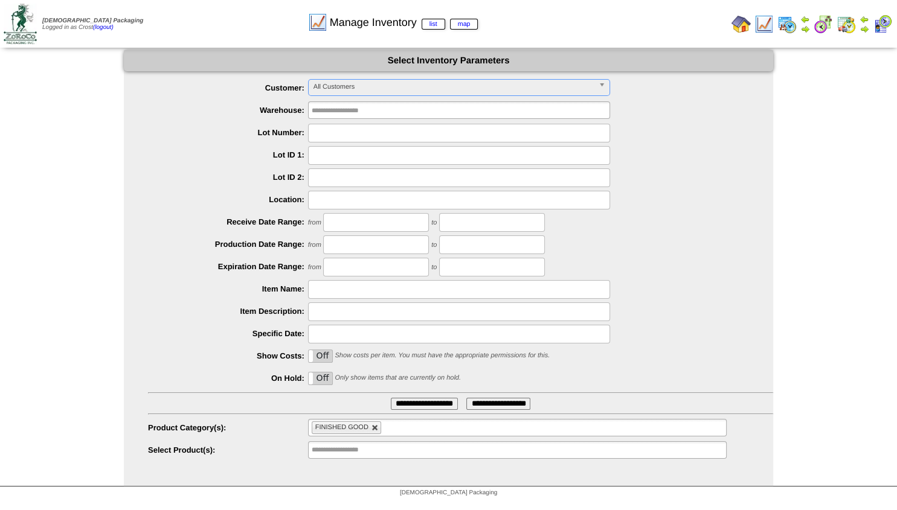
click at [374, 428] on link at bounding box center [374, 428] width 7 height 7
type input "**********"
click at [374, 428] on input "text" at bounding box center [350, 427] width 77 height 15
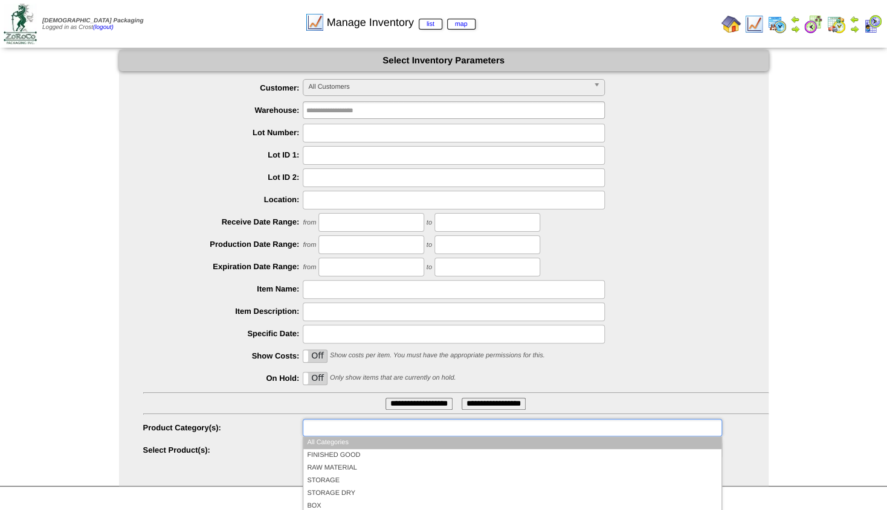
click at [374, 428] on input "text" at bounding box center [344, 427] width 77 height 15
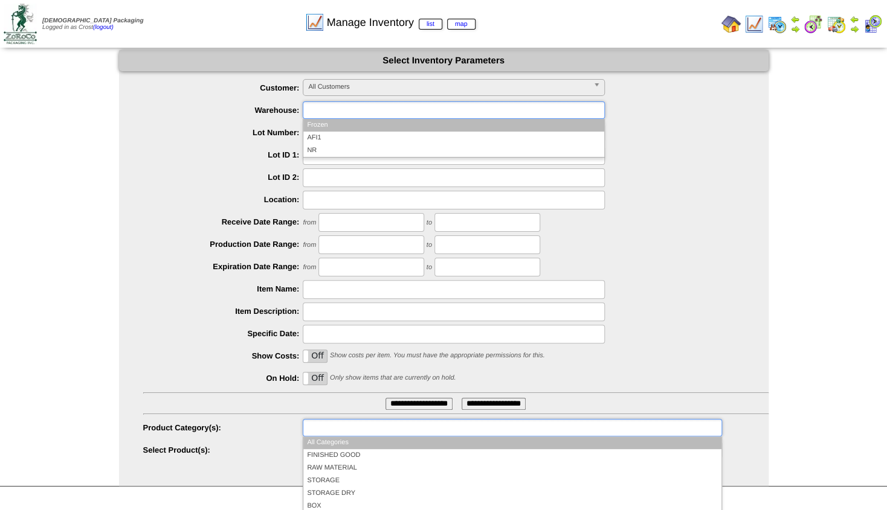
type input "**********"
click at [333, 112] on input "text" at bounding box center [344, 110] width 77 height 15
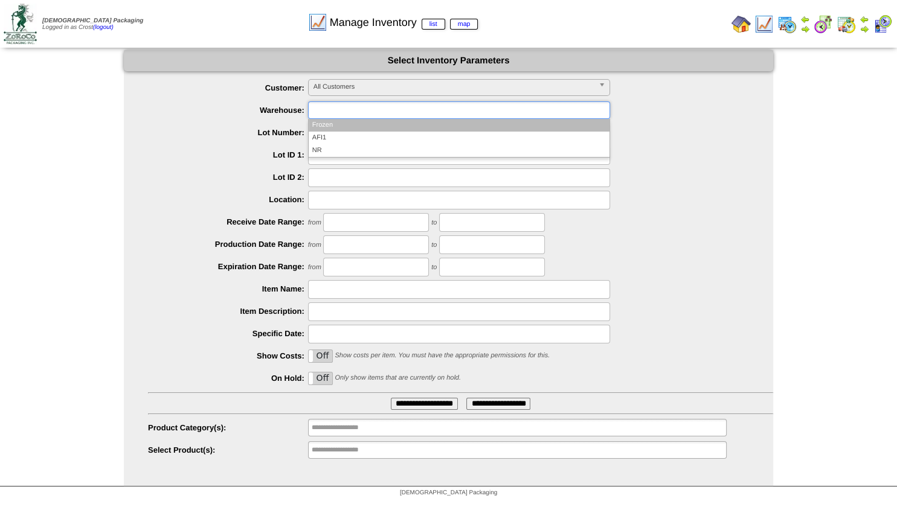
click at [327, 131] on li "Frozen" at bounding box center [459, 125] width 301 height 13
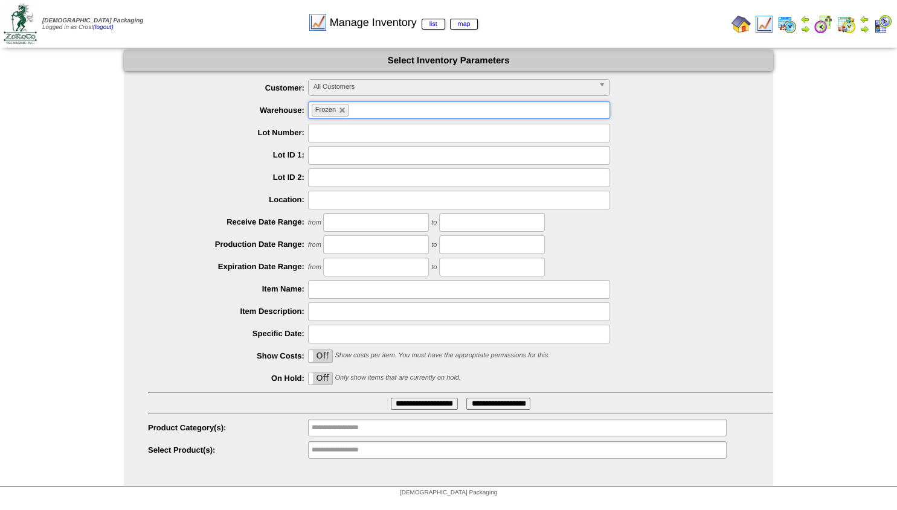
click at [416, 403] on input "**********" at bounding box center [424, 404] width 67 height 12
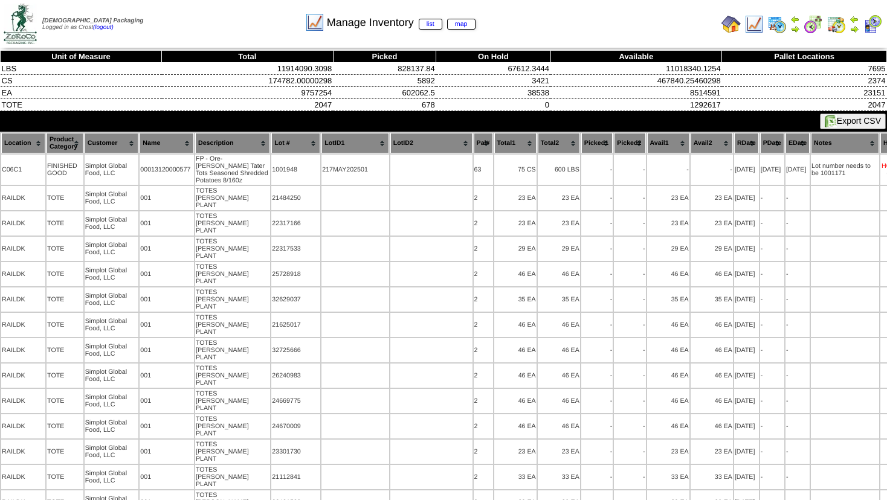
click at [37, 144] on th "Location" at bounding box center [23, 143] width 44 height 21
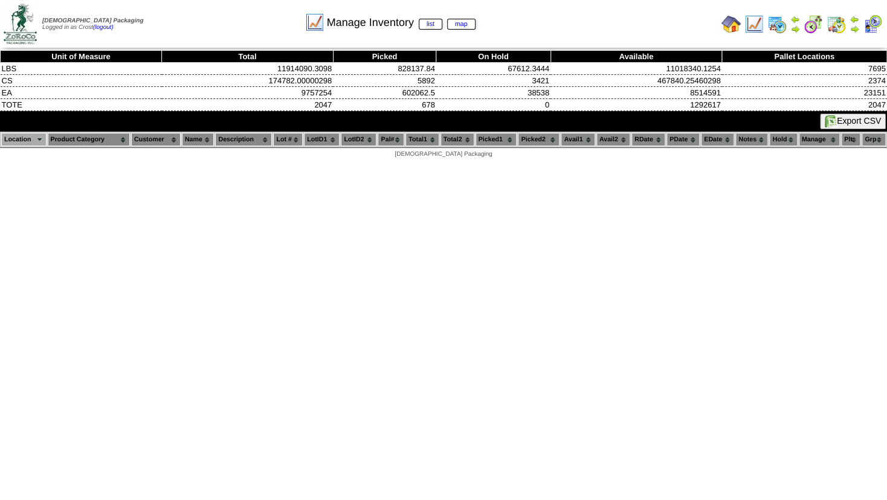
scroll to position [144185, 0]
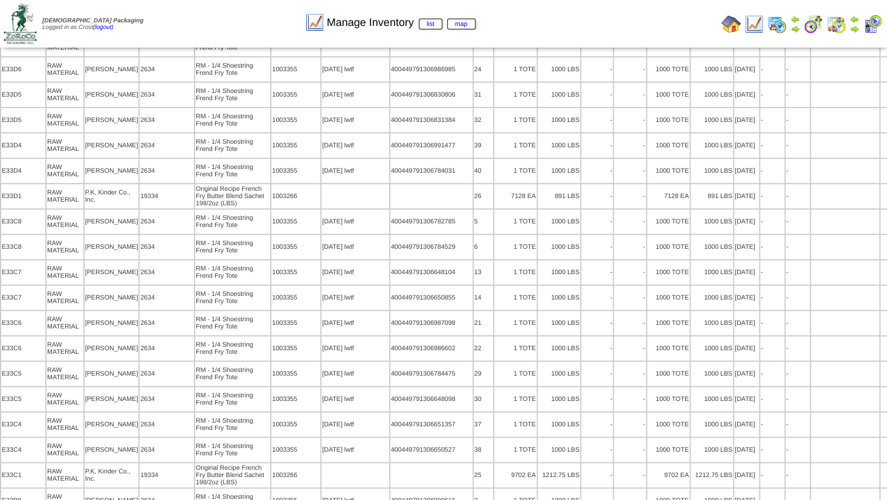
scroll to position [144185, 0]
